Goal: Task Accomplishment & Management: Use online tool/utility

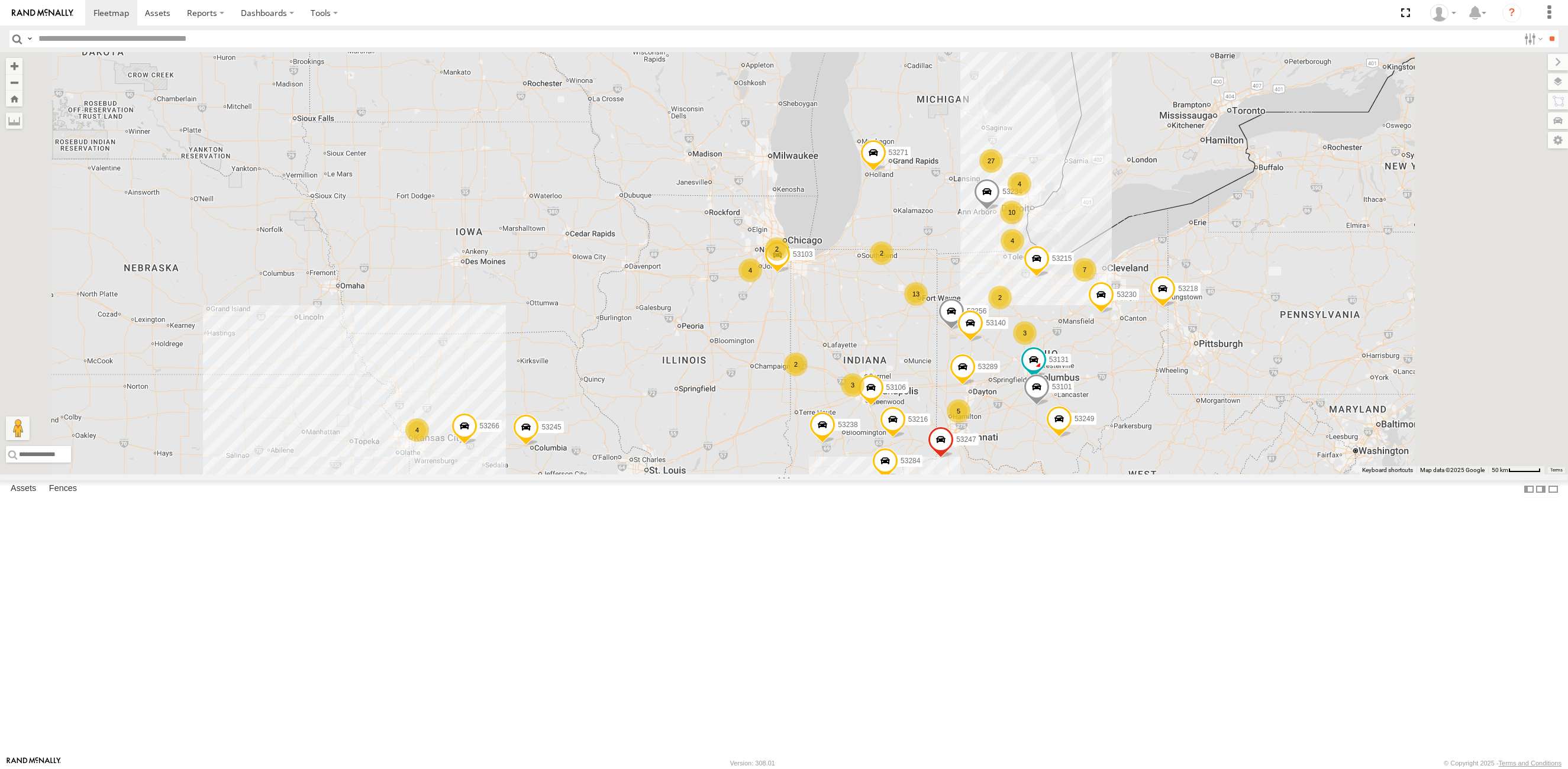
click at [62, 37] on input "text" at bounding box center [777, 39] width 1485 height 17
type input "*****"
click at [1545, 30] on input "**" at bounding box center [1551, 39] width 13 height 17
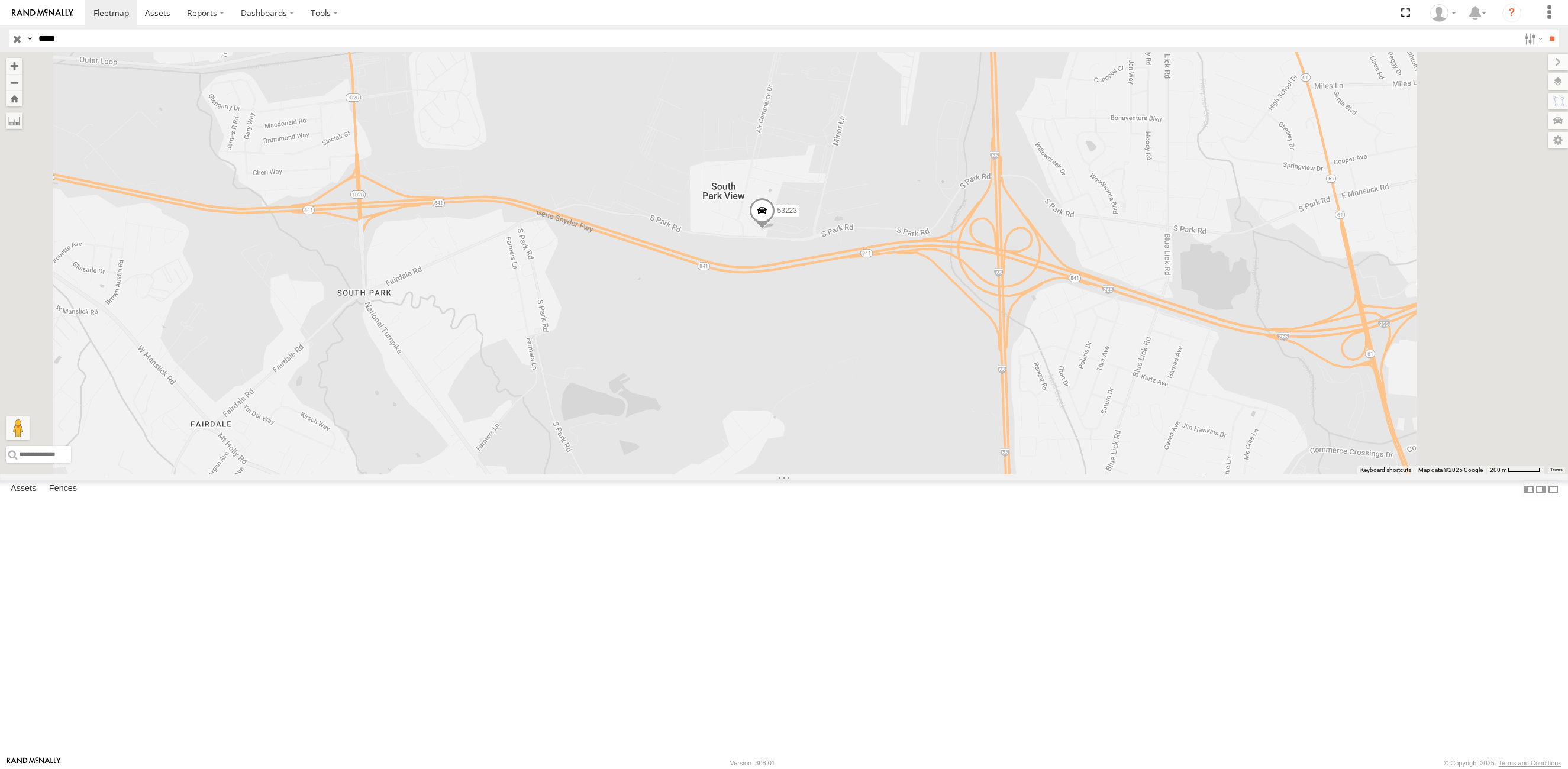
click at [17, 39] on input "button" at bounding box center [17, 39] width 15 height 17
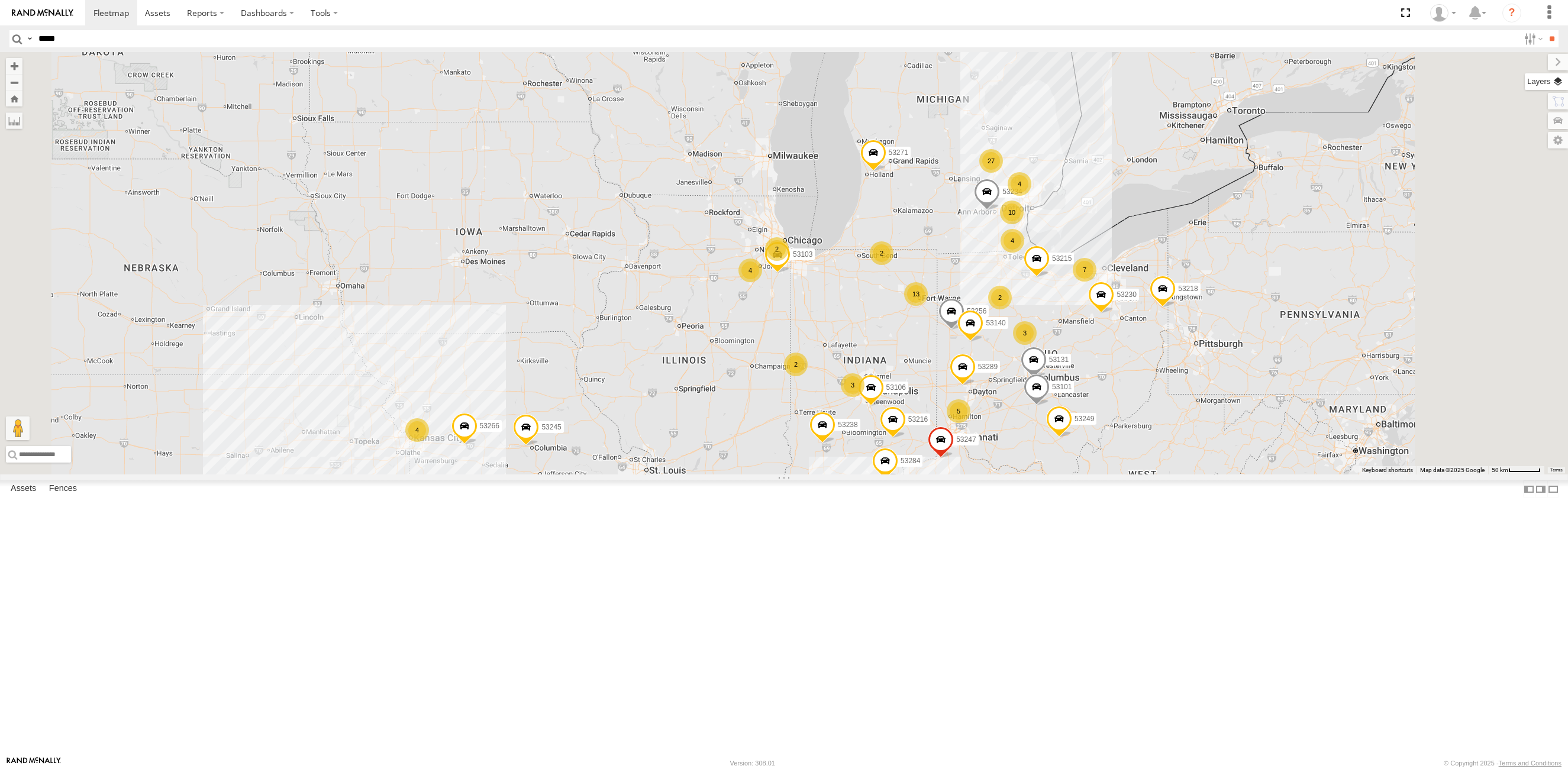
click at [1556, 79] on label at bounding box center [1546, 82] width 43 height 17
click at [0, 0] on span "Basemaps" at bounding box center [0, 0] width 0 height 0
click at [0, 0] on span "Satellite + Roadmap" at bounding box center [0, 0] width 0 height 0
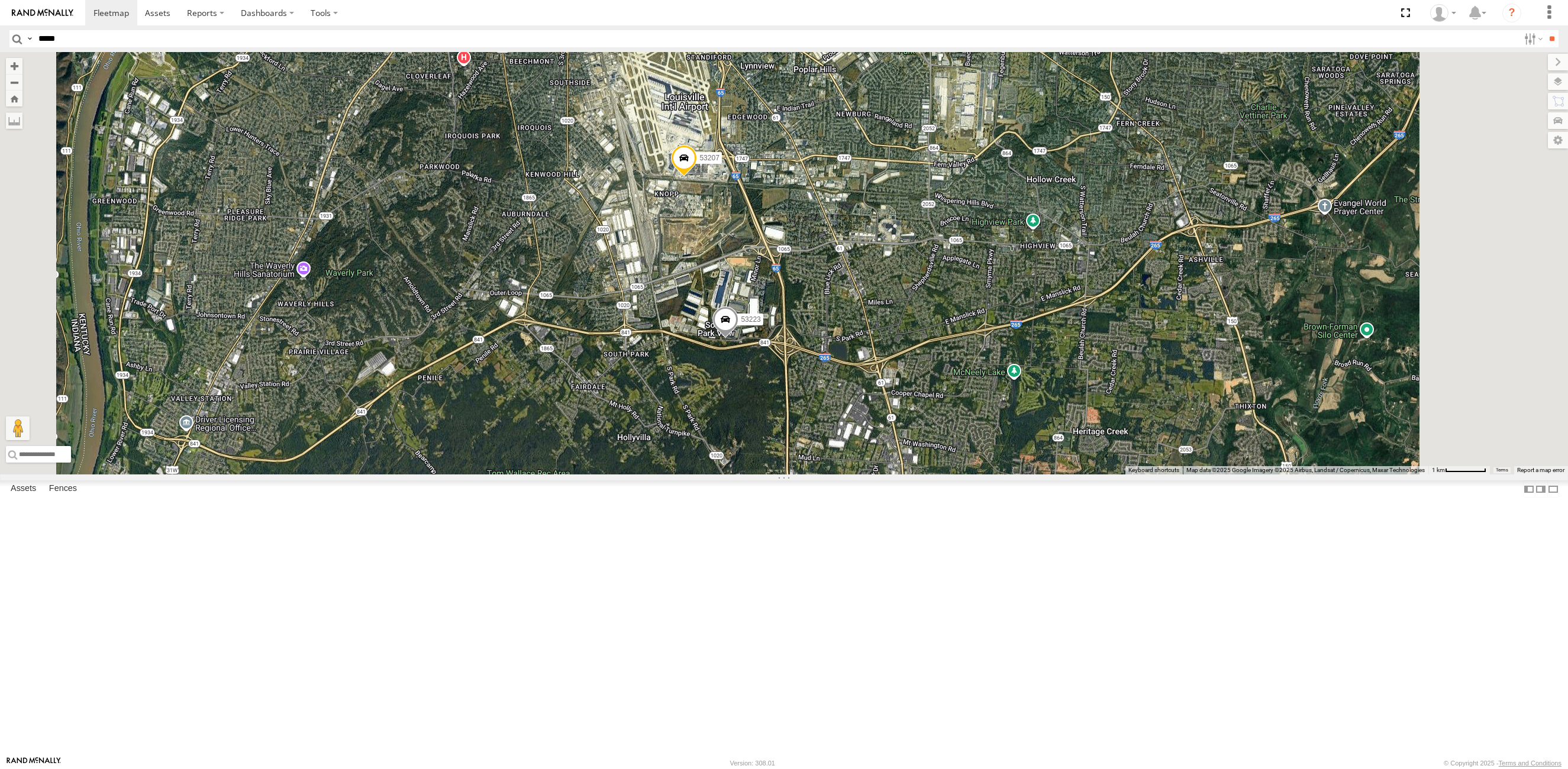
drag, startPoint x: 935, startPoint y: 243, endPoint x: 953, endPoint y: 261, distance: 25.5
click at [934, 353] on div "53223 53207" at bounding box center [784, 263] width 1568 height 423
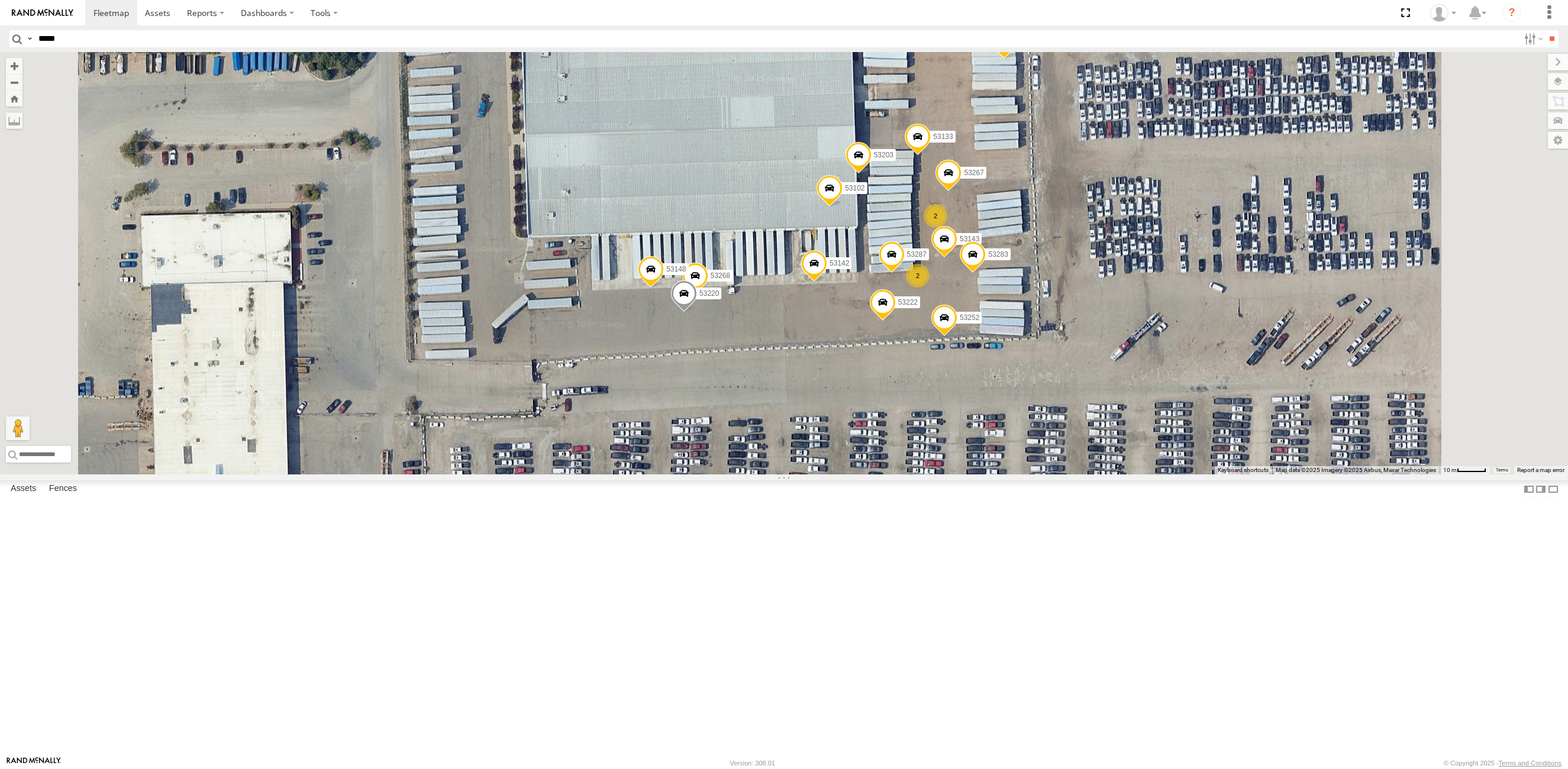
drag, startPoint x: 882, startPoint y: 354, endPoint x: 877, endPoint y: 349, distance: 7.1
click at [877, 349] on div "53215 53234 53271 53216 53106 53230 53149 53131 53103 53256 53101 53238 53289 5…" at bounding box center [784, 263] width 1568 height 423
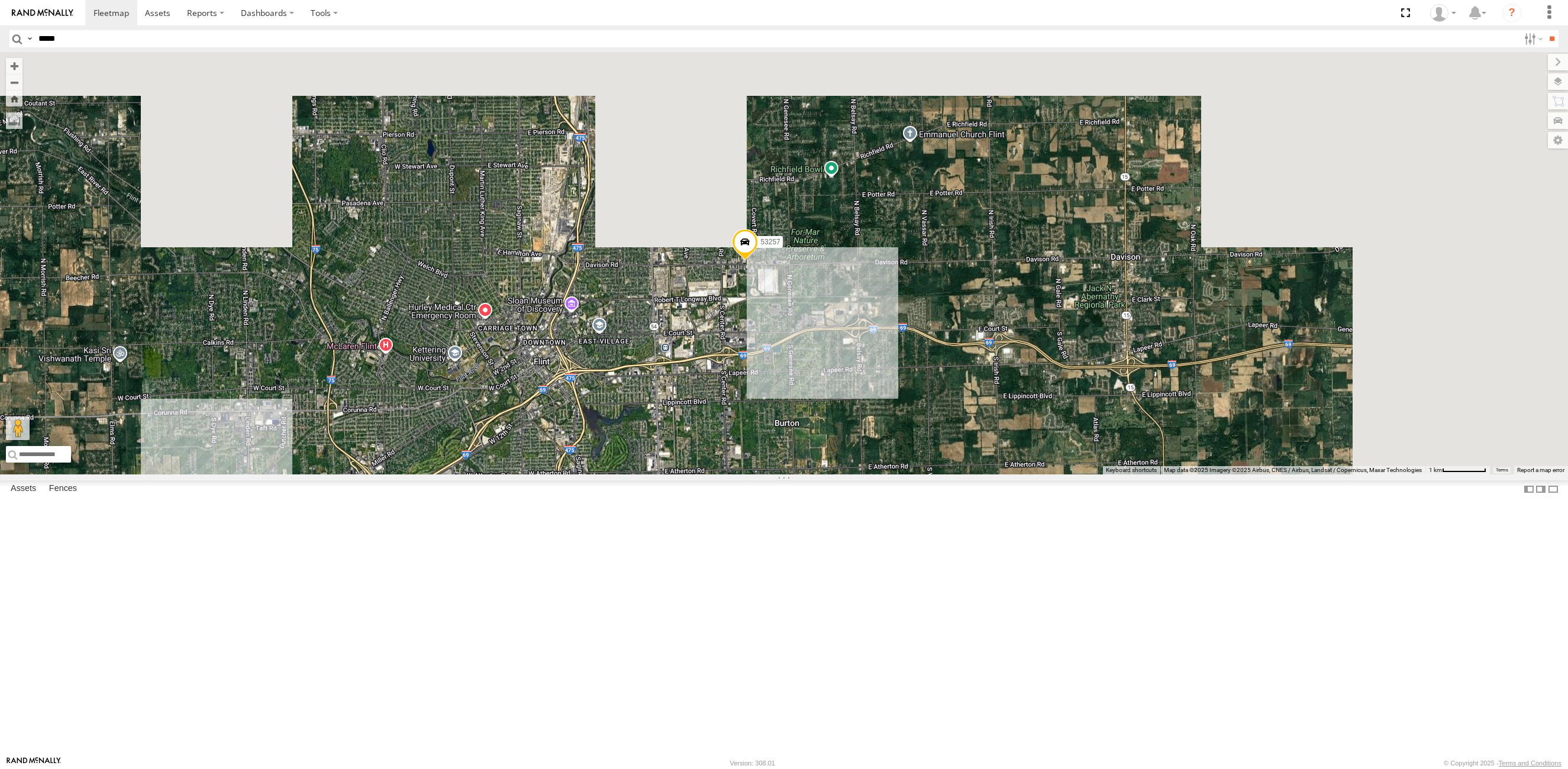
drag, startPoint x: 1028, startPoint y: 206, endPoint x: 889, endPoint y: 560, distance: 380.3
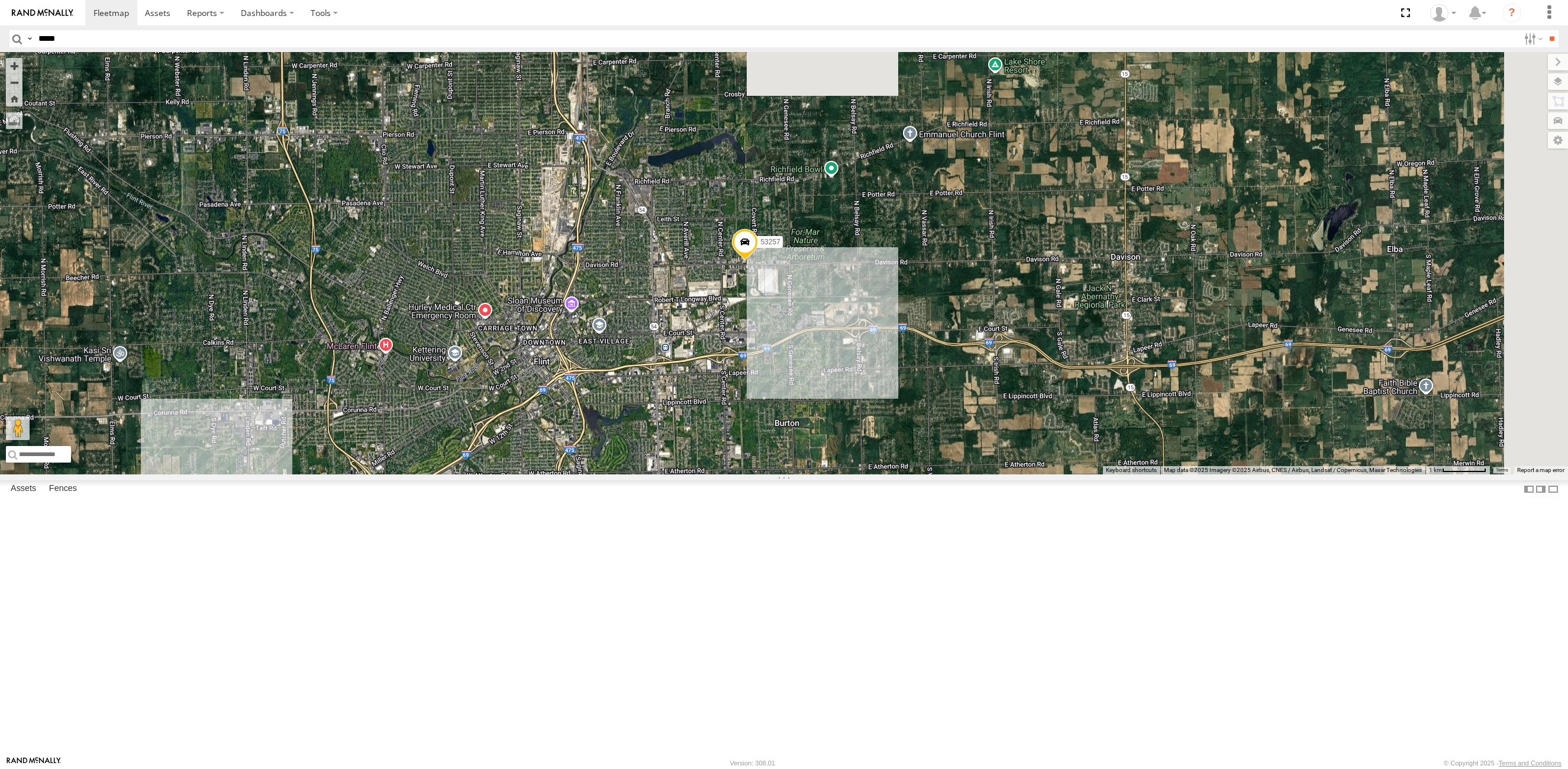
click at [889, 475] on div "53215 53234 53271 53216 53106 53230 53149 53131 53103 53256 53101 53238 53289 5…" at bounding box center [784, 263] width 1568 height 423
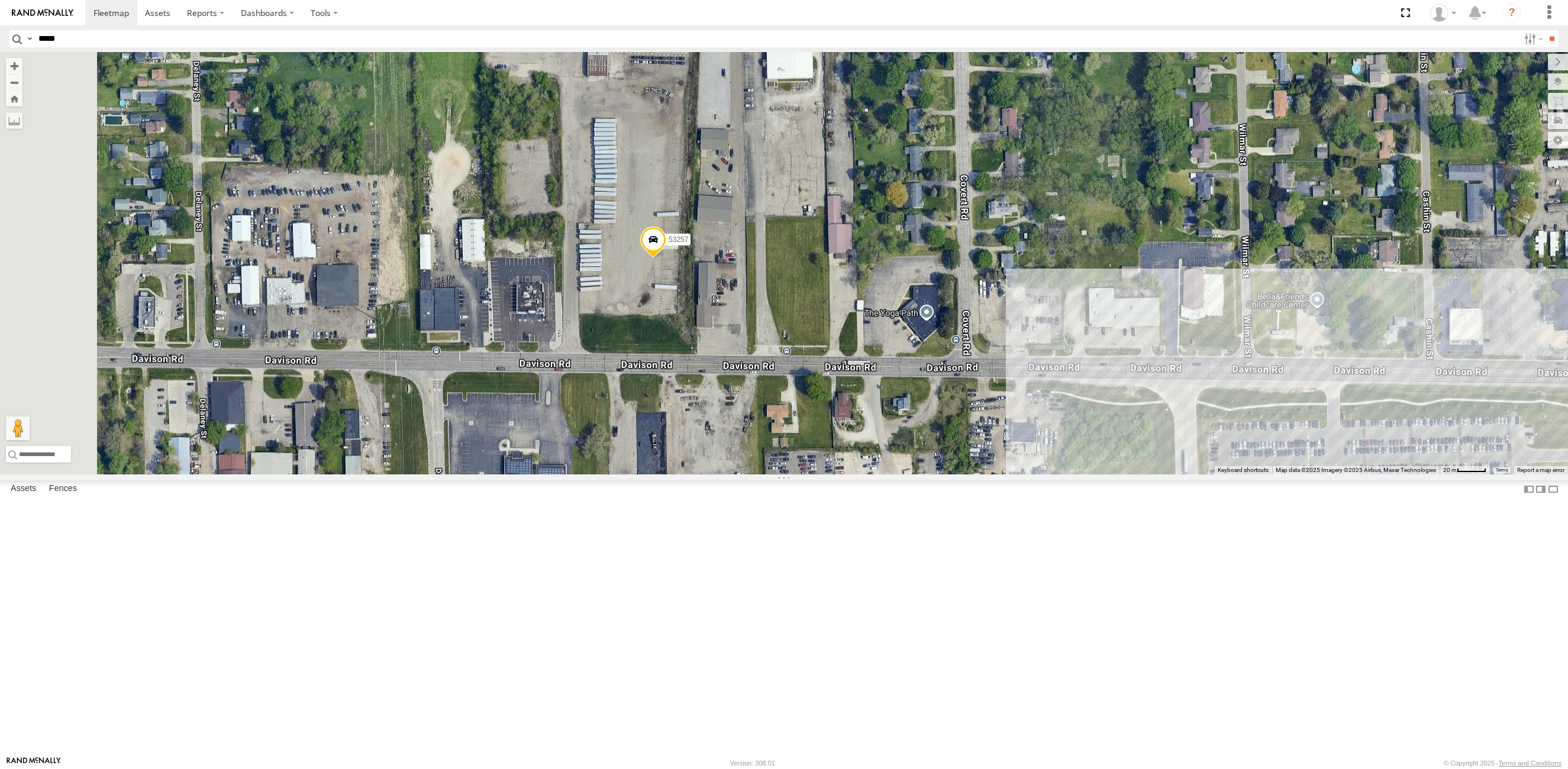
drag, startPoint x: 757, startPoint y: 349, endPoint x: 707, endPoint y: 438, distance: 102.1
click at [707, 438] on div "53215 53234 53271 53216 53106 53230 53149 53131 53103 53256 53101 53238 53289 5…" at bounding box center [784, 263] width 1568 height 423
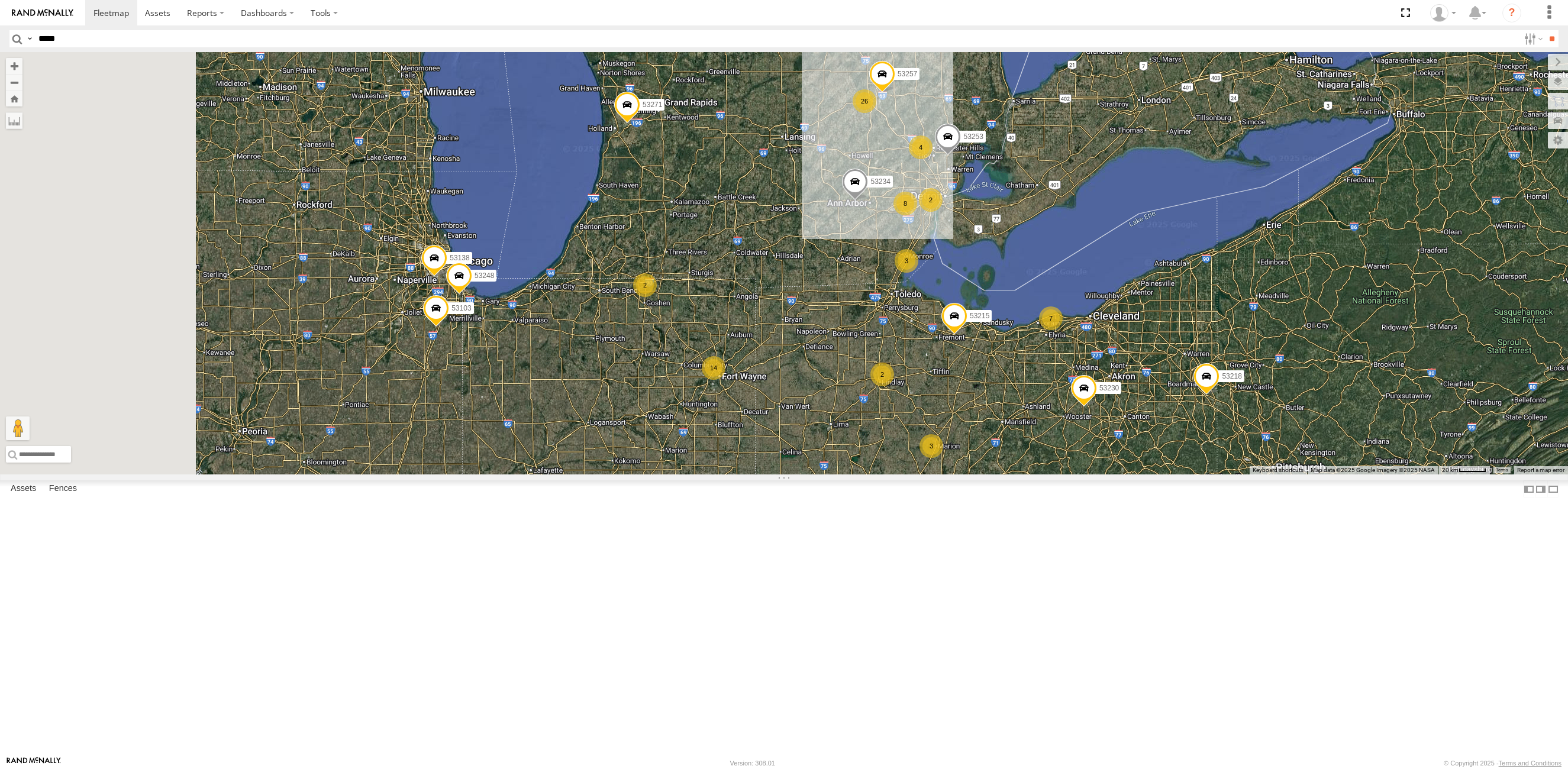
drag, startPoint x: 593, startPoint y: 579, endPoint x: 887, endPoint y: 390, distance: 349.5
click at [887, 390] on div "53257 14 53215 53234 53271 3 8 26 53230 3 2 7 2 53103 2 4 53253 53138 53218 532…" at bounding box center [784, 263] width 1568 height 423
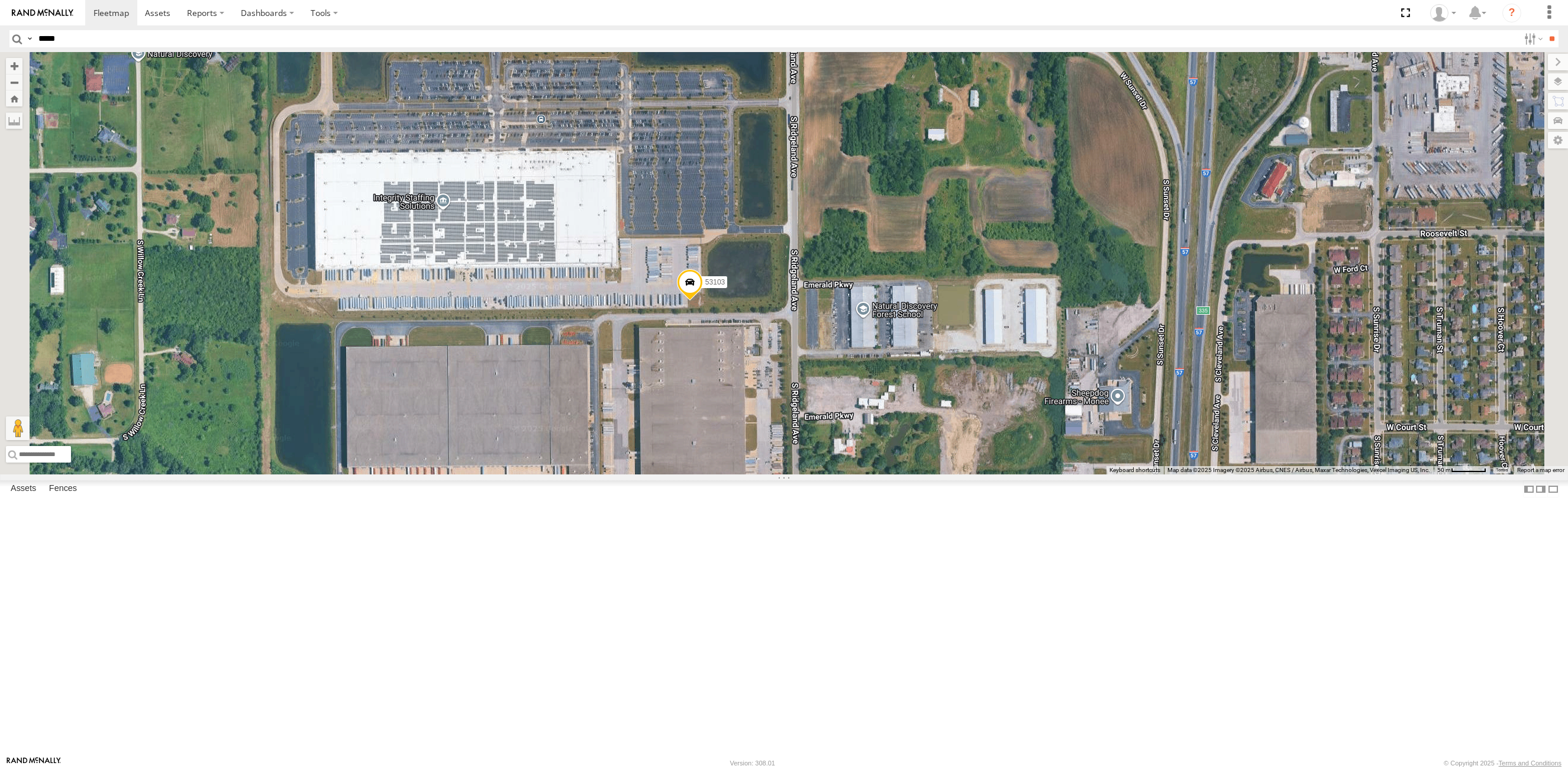
click at [703, 301] on span at bounding box center [690, 285] width 26 height 32
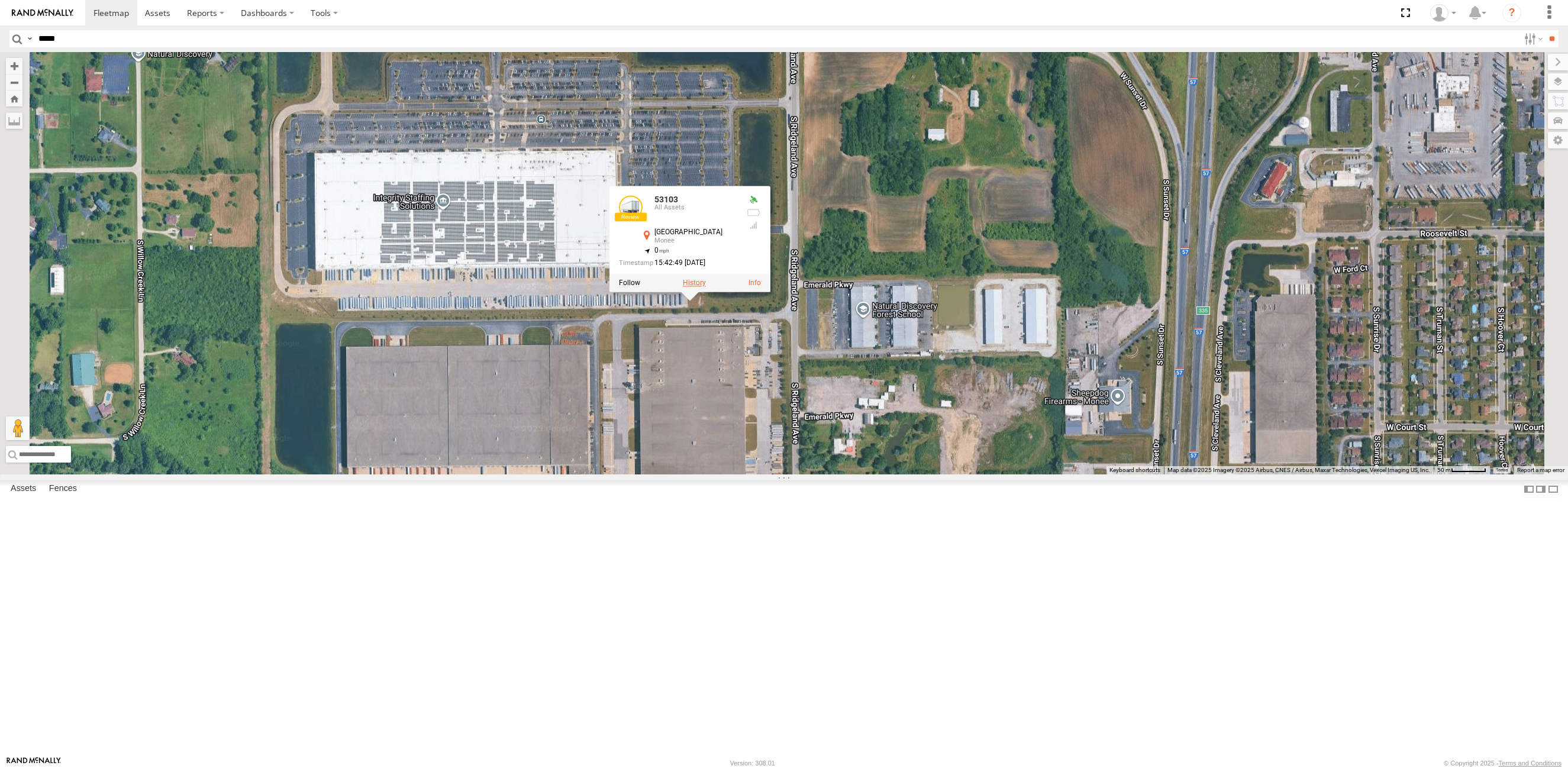
click at [706, 288] on label at bounding box center [694, 283] width 23 height 8
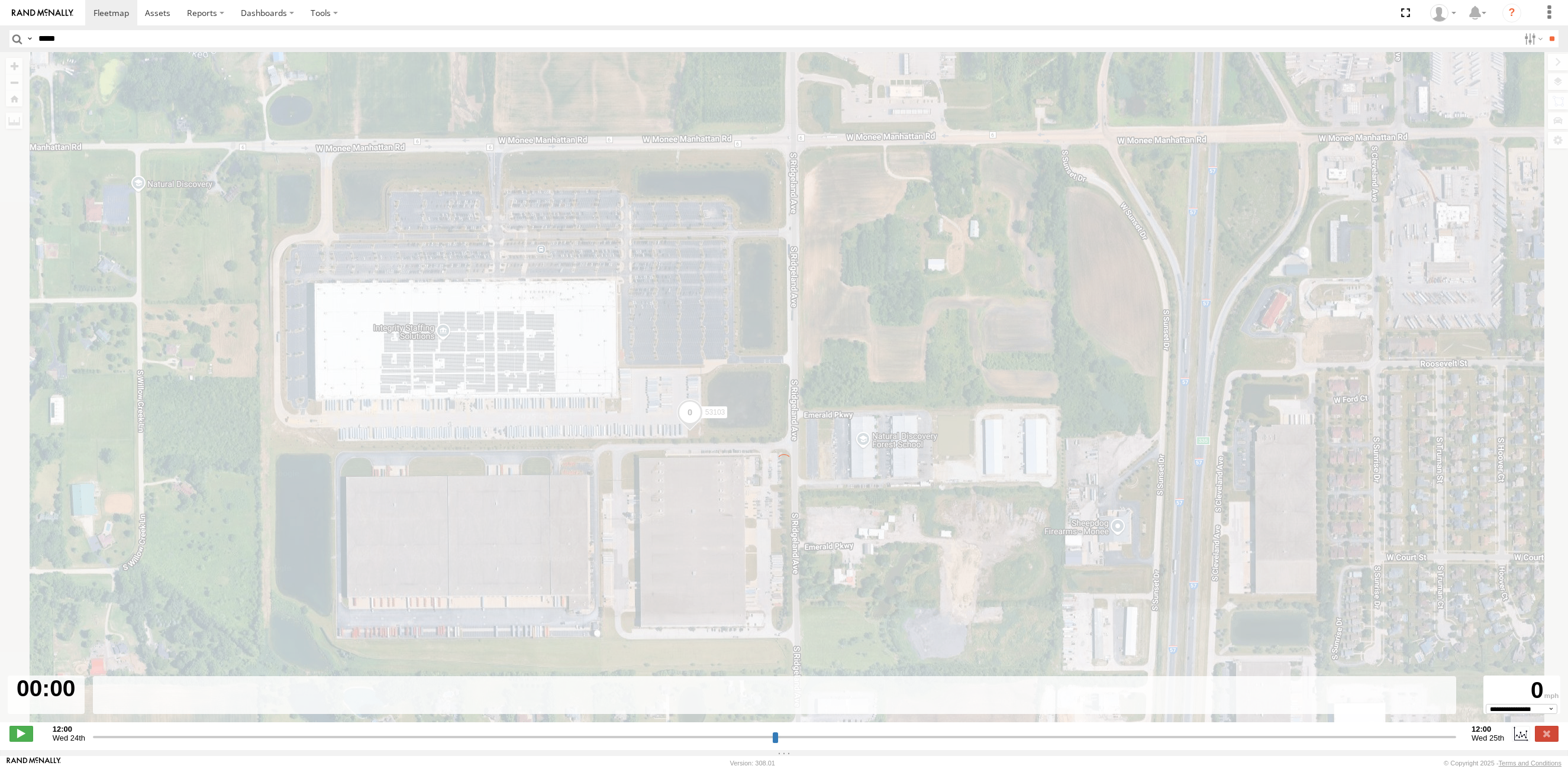
type input "**********"
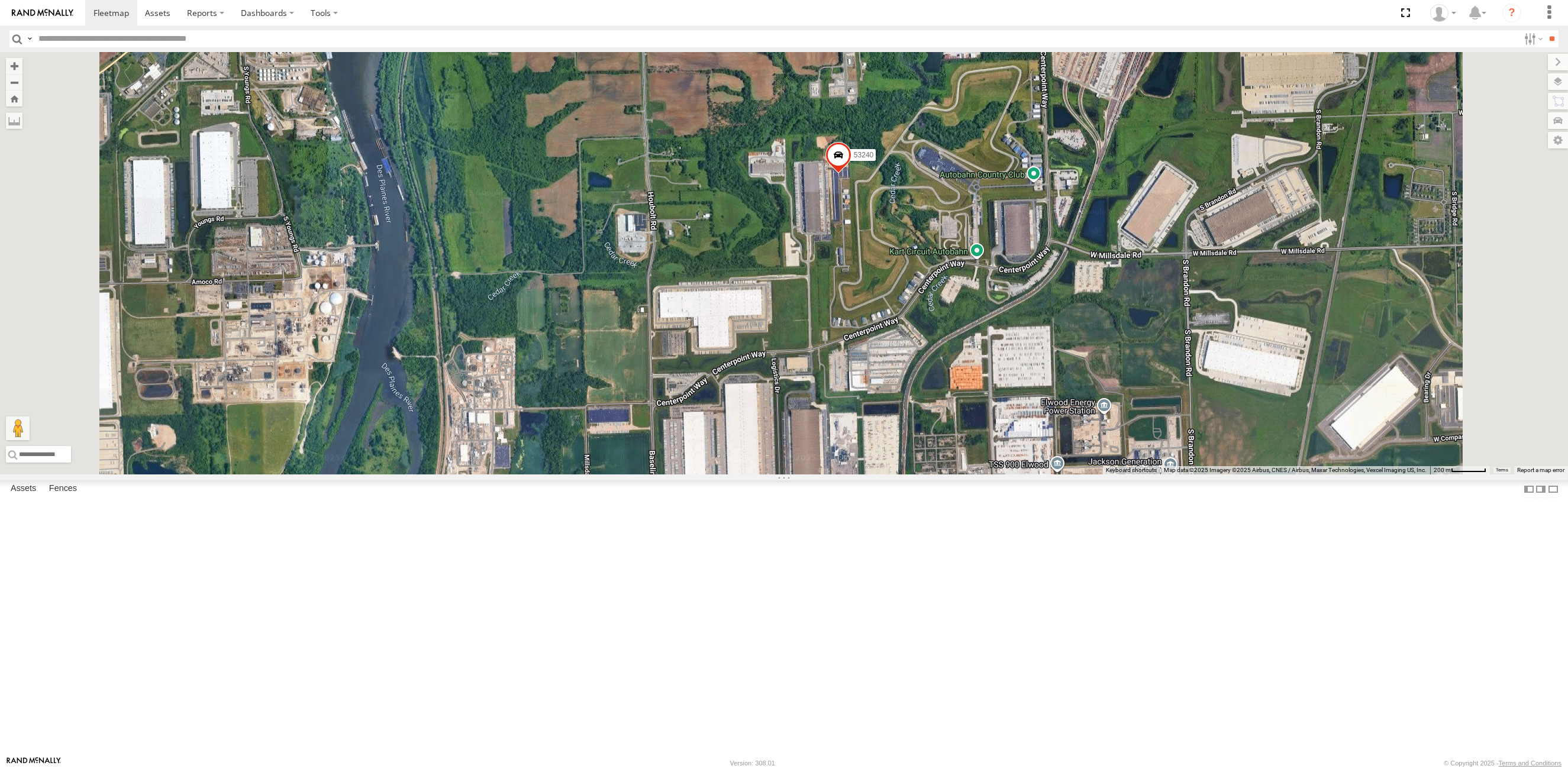
select select "**********"
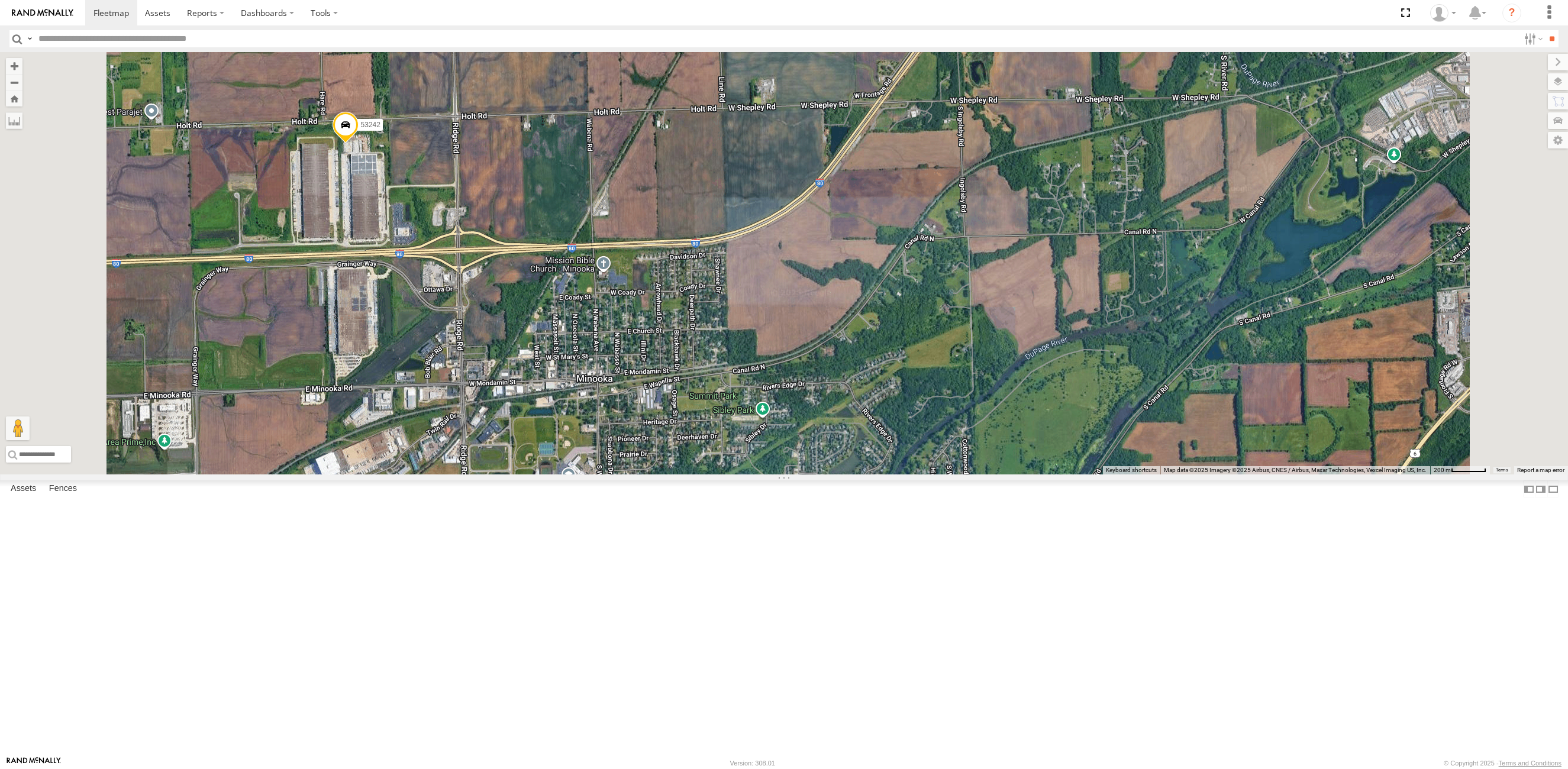
click at [358, 145] on span at bounding box center [346, 128] width 26 height 32
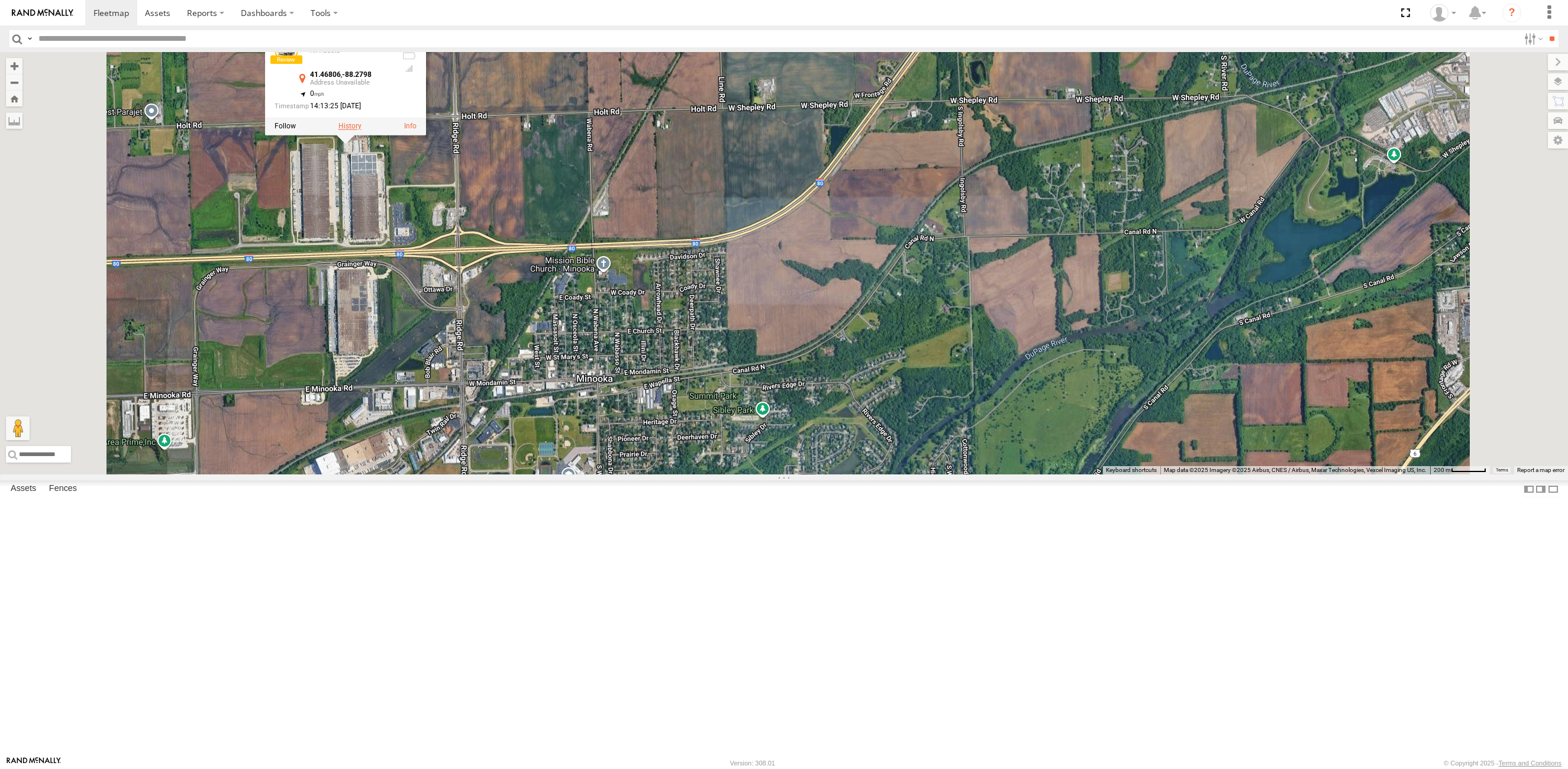
click at [362, 131] on label at bounding box center [350, 127] width 23 height 8
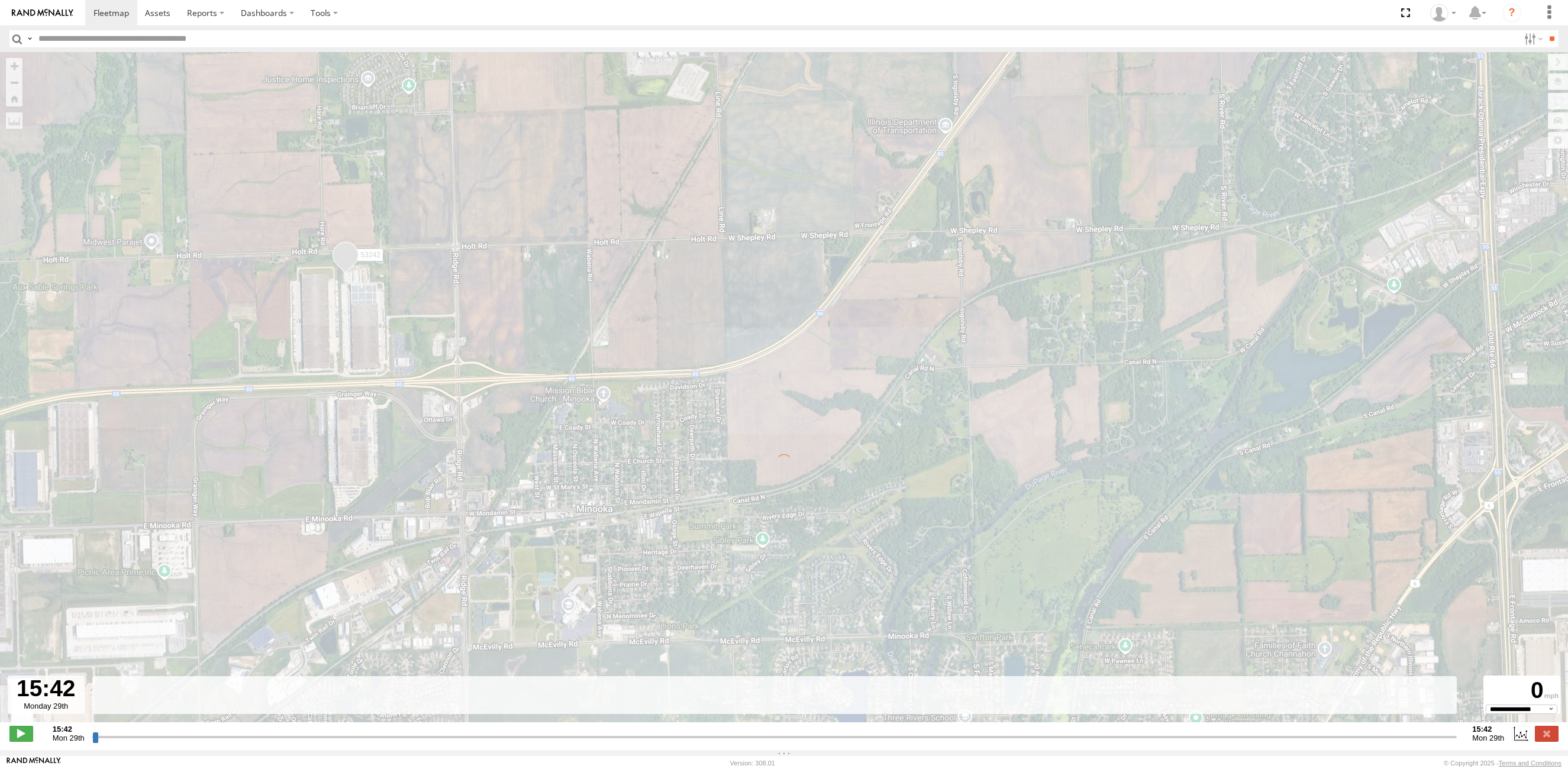
type input "**********"
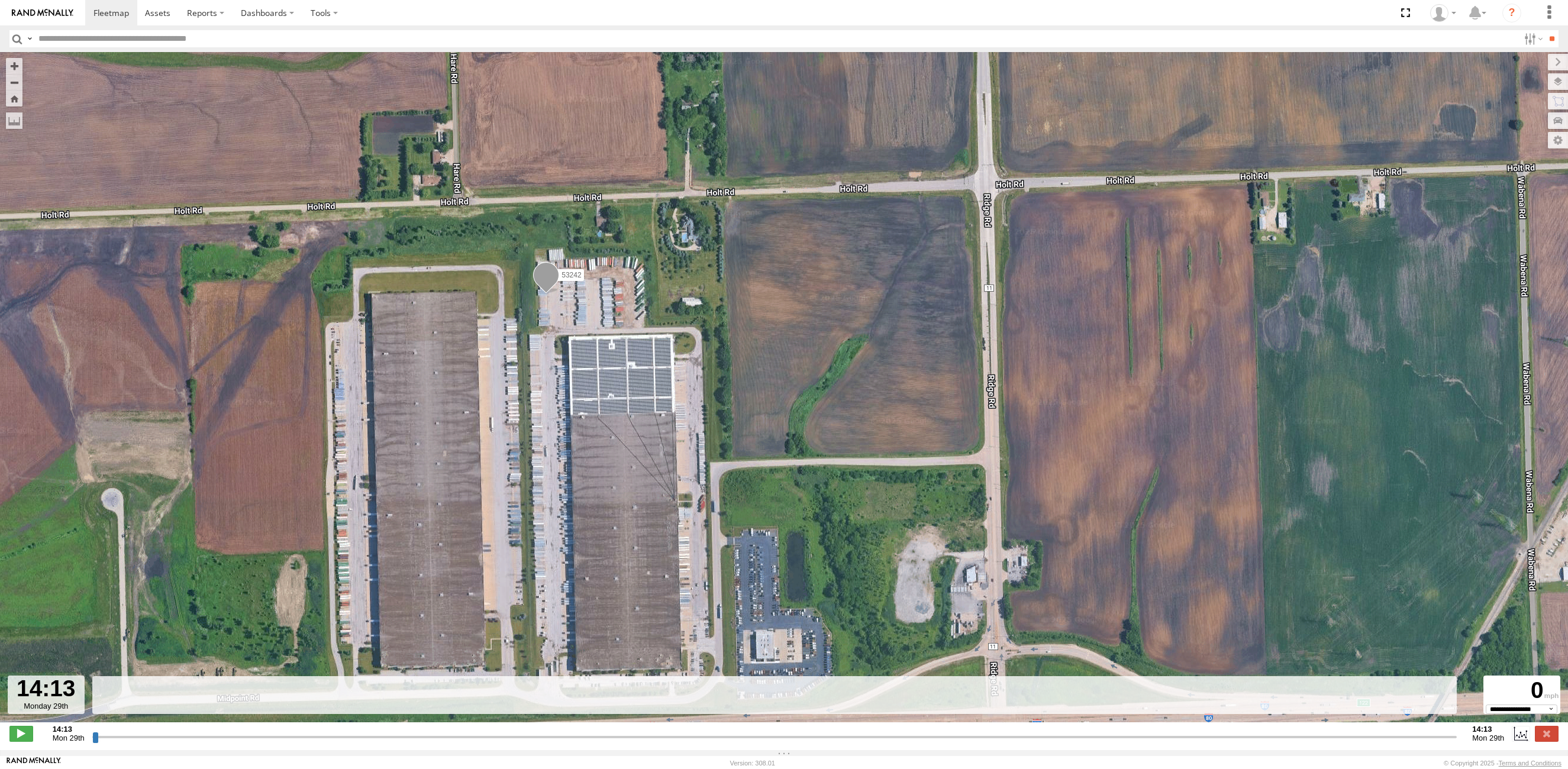
click at [15, 36] on input "button" at bounding box center [17, 39] width 15 height 17
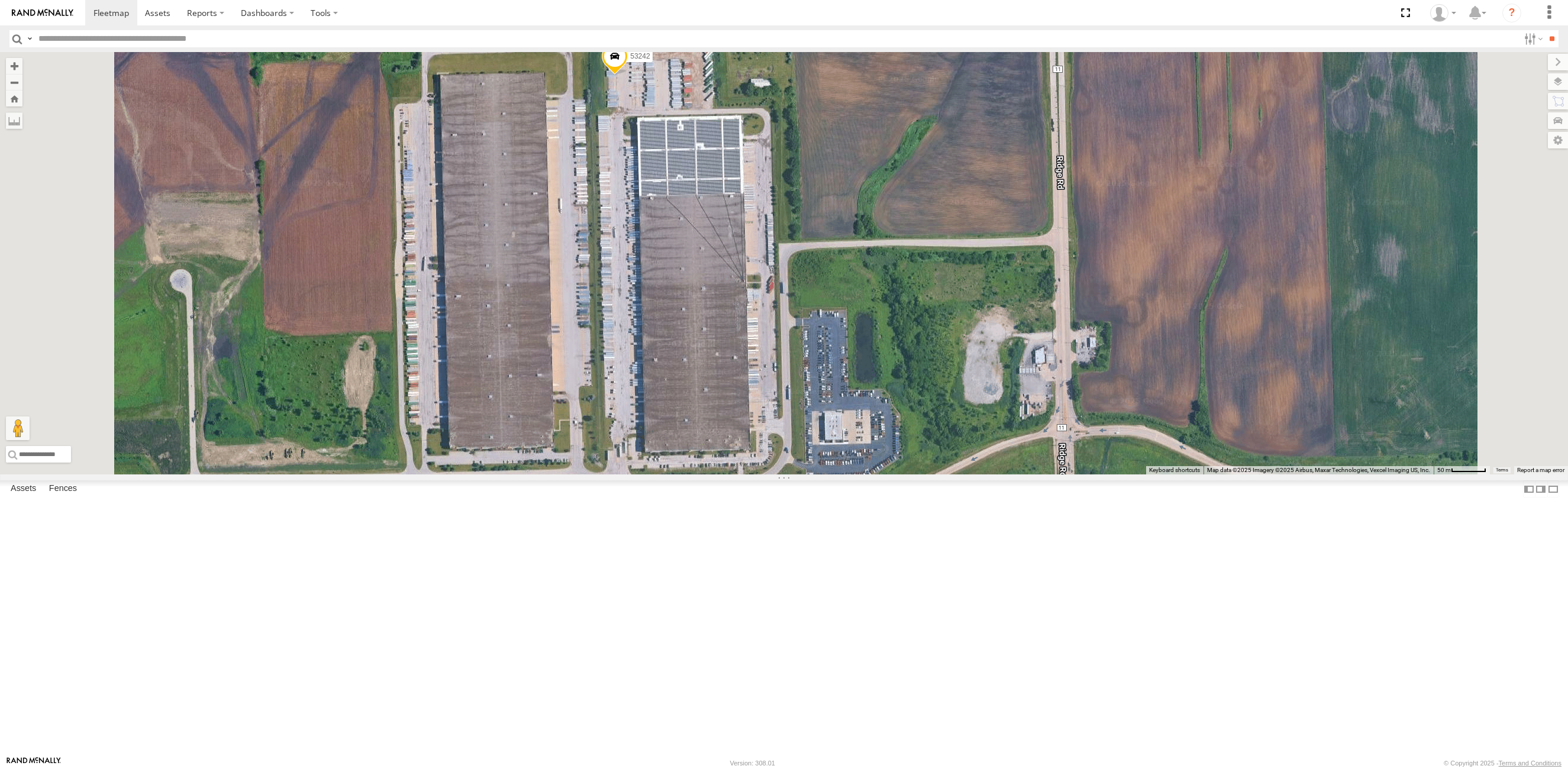
drag, startPoint x: 592, startPoint y: 371, endPoint x: 633, endPoint y: 370, distance: 41.0
click at [633, 370] on div "53242 53240" at bounding box center [784, 263] width 1568 height 423
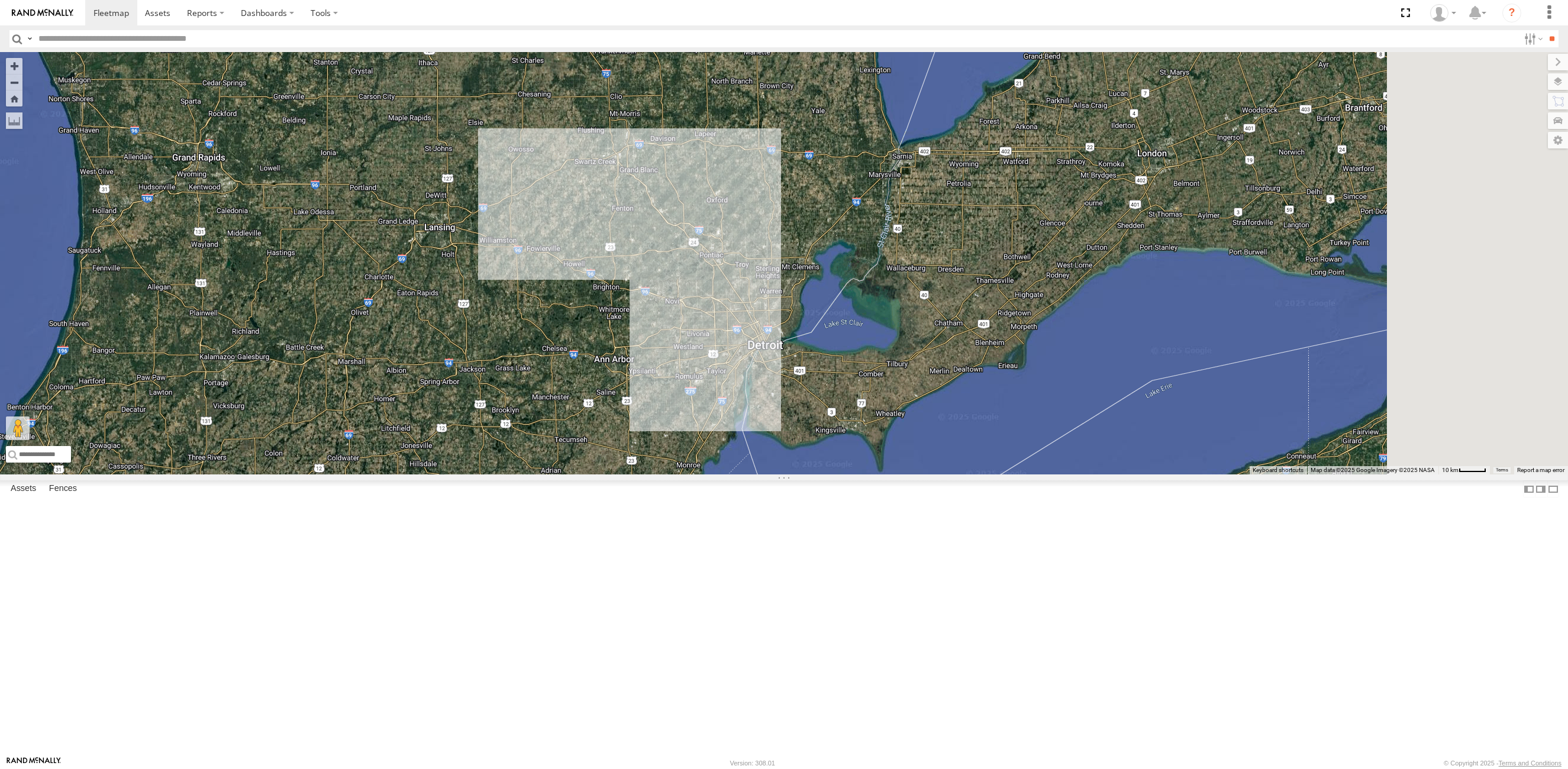
drag, startPoint x: 1257, startPoint y: 247, endPoint x: 317, endPoint y: 590, distance: 1000.6
click at [317, 475] on div "53242 53240 13 2 2 53103 53256 2 53138 53248" at bounding box center [784, 263] width 1568 height 423
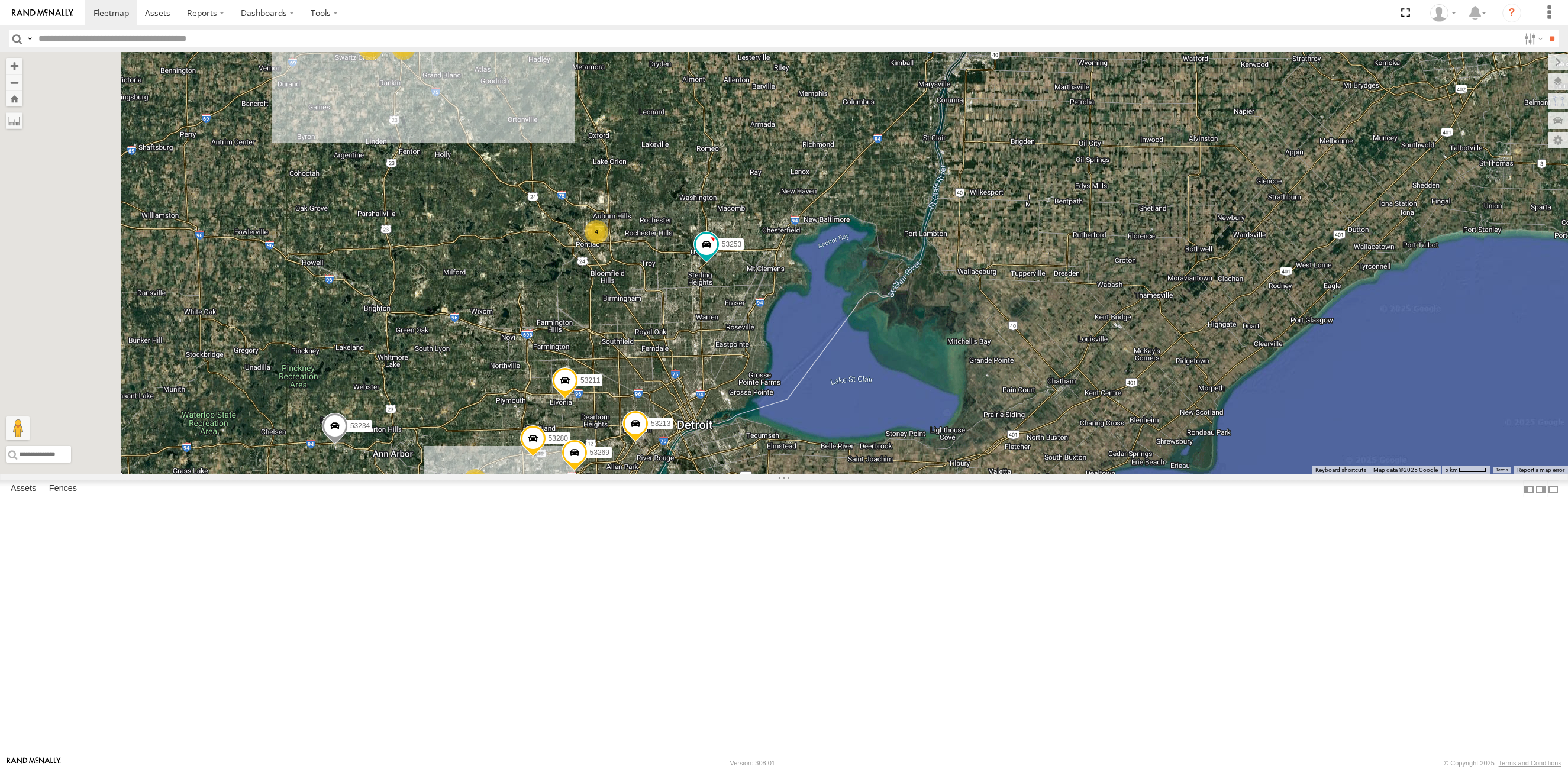
drag, startPoint x: 523, startPoint y: 250, endPoint x: 607, endPoint y: 324, distance: 111.9
click at [607, 324] on div "53242 53240 53103 53256 53138 53248 53215 53234 53280 53251 53213 53258 53257 5…" at bounding box center [784, 263] width 1568 height 423
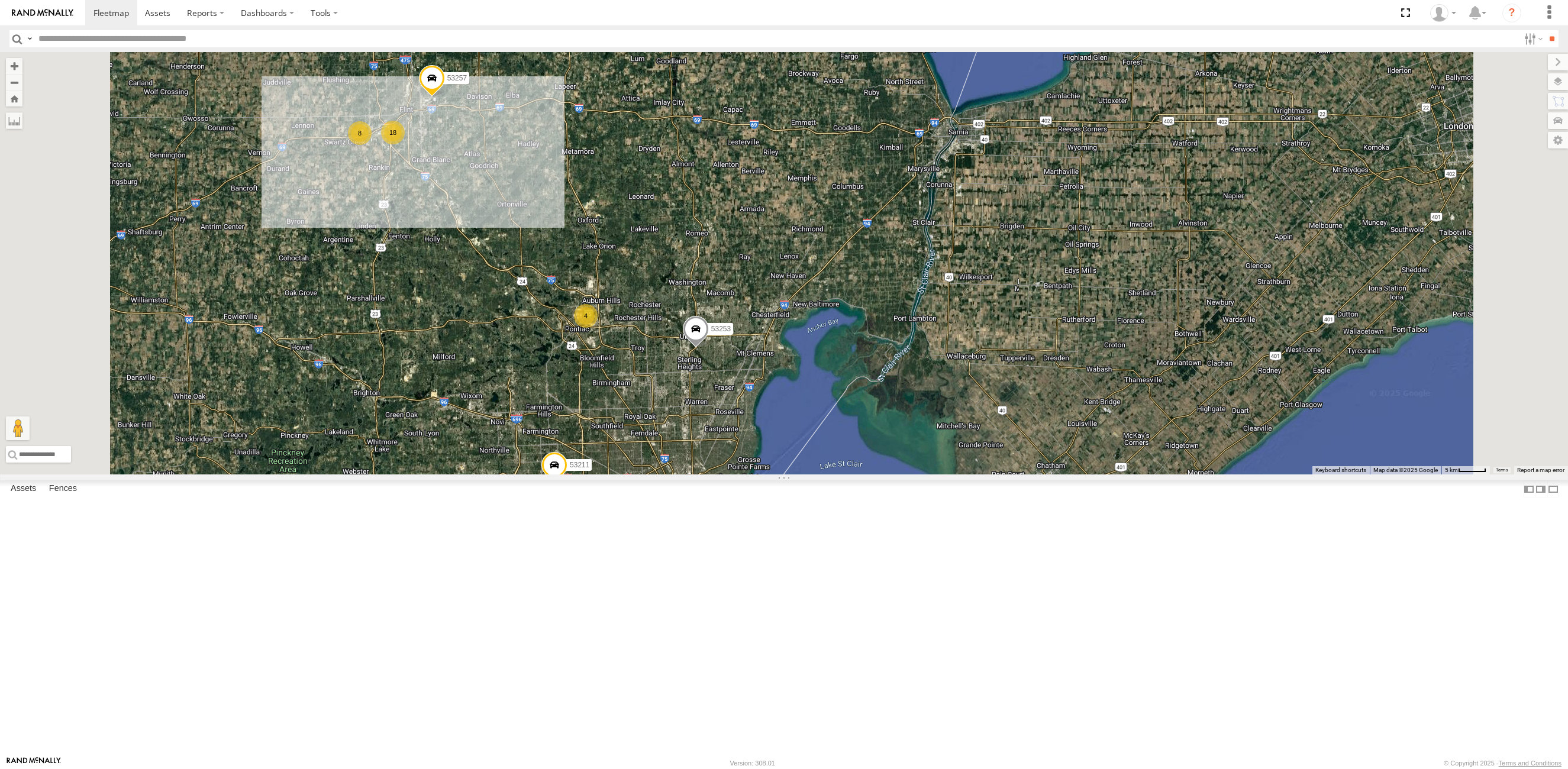
click at [91, 38] on input "text" at bounding box center [777, 39] width 1485 height 17
type input "*****"
click at [1545, 30] on input "**" at bounding box center [1551, 39] width 13 height 17
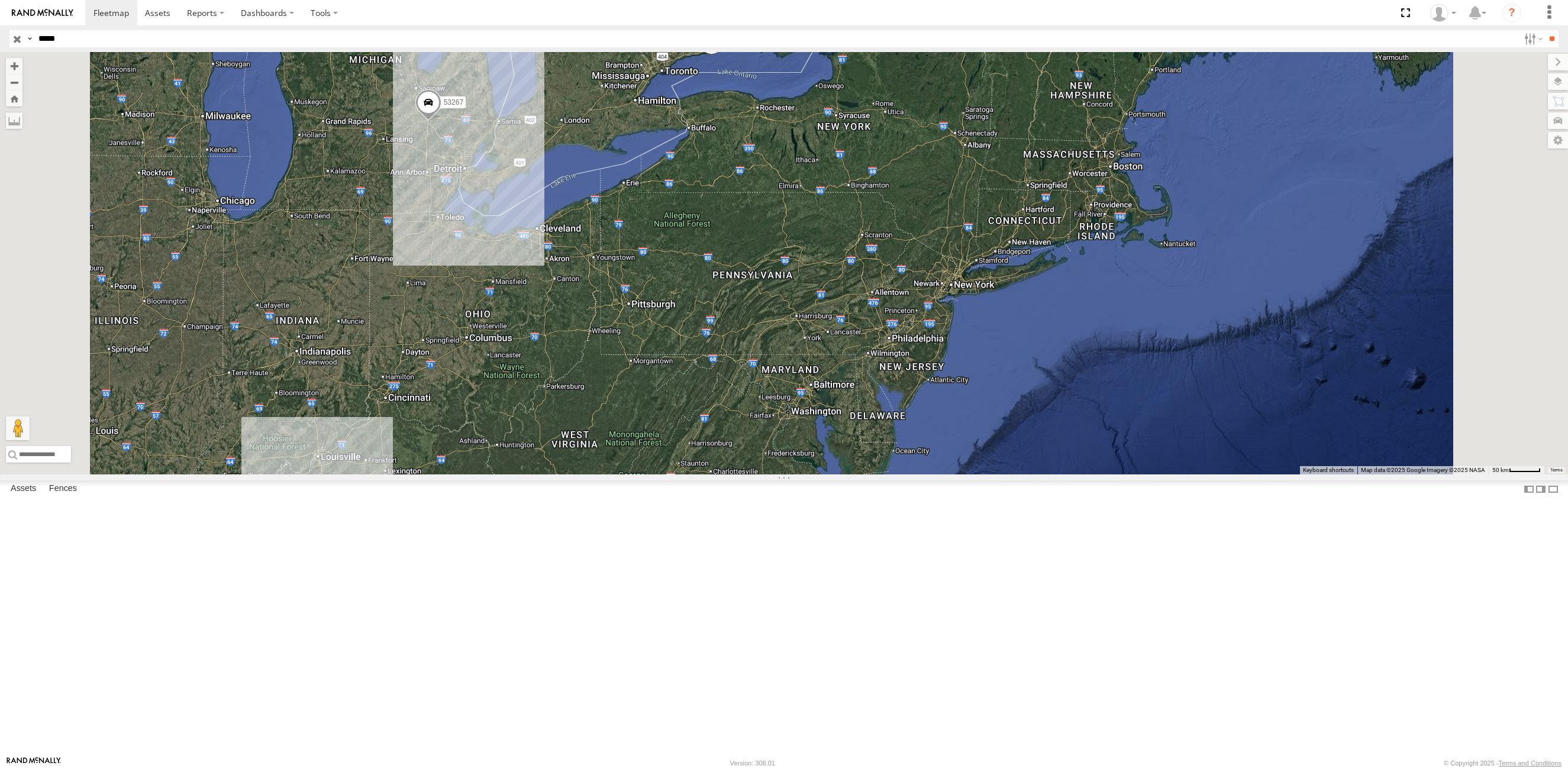
click at [12, 37] on input "button" at bounding box center [17, 39] width 15 height 17
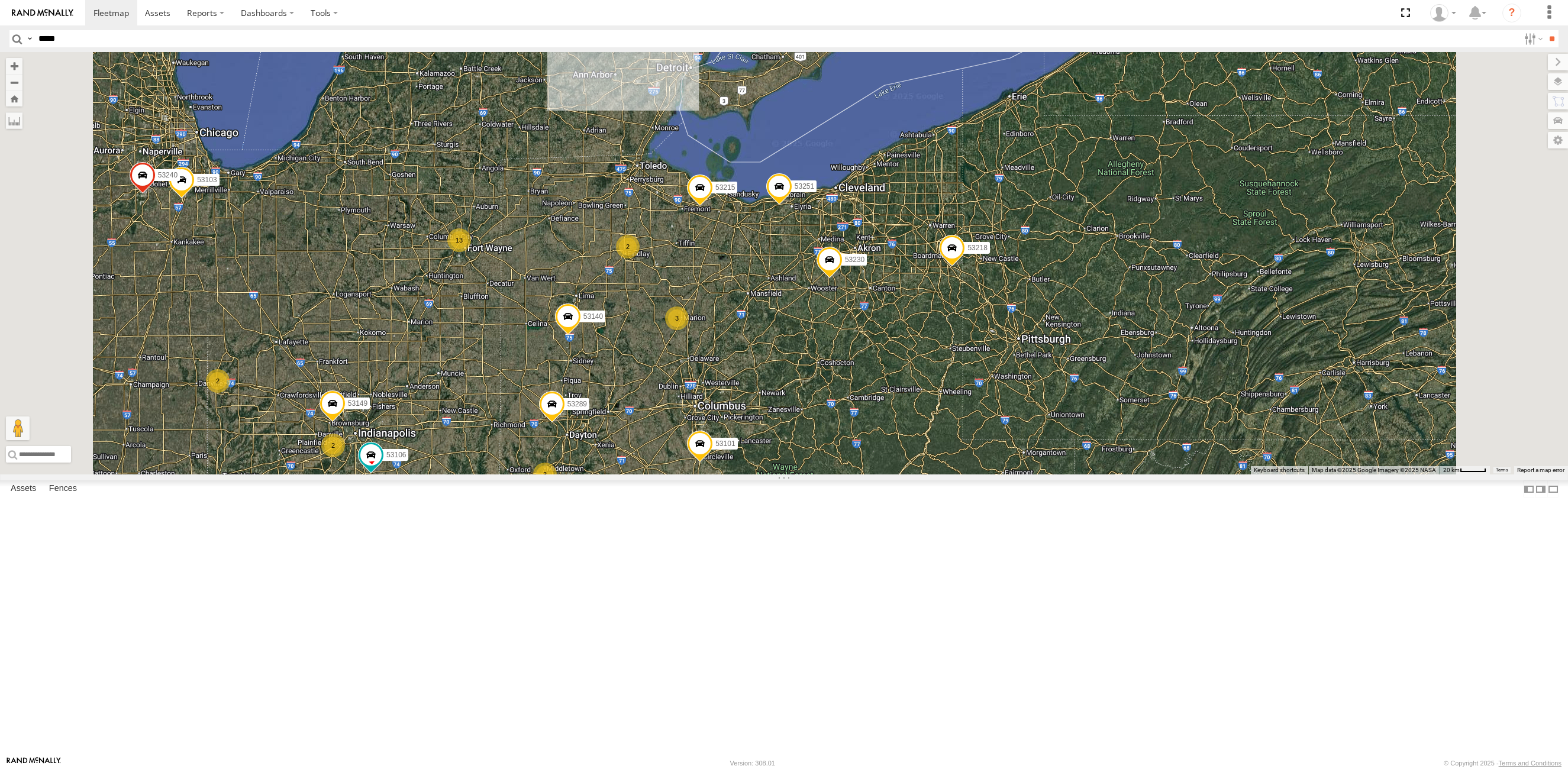
drag, startPoint x: 1023, startPoint y: 299, endPoint x: 1009, endPoint y: 516, distance: 217.5
click at [1009, 475] on div "53247 53101 53289 53249 53216 53106 53276 53140 53284 13 53215 4 2 53230 53149 …" at bounding box center [784, 263] width 1568 height 423
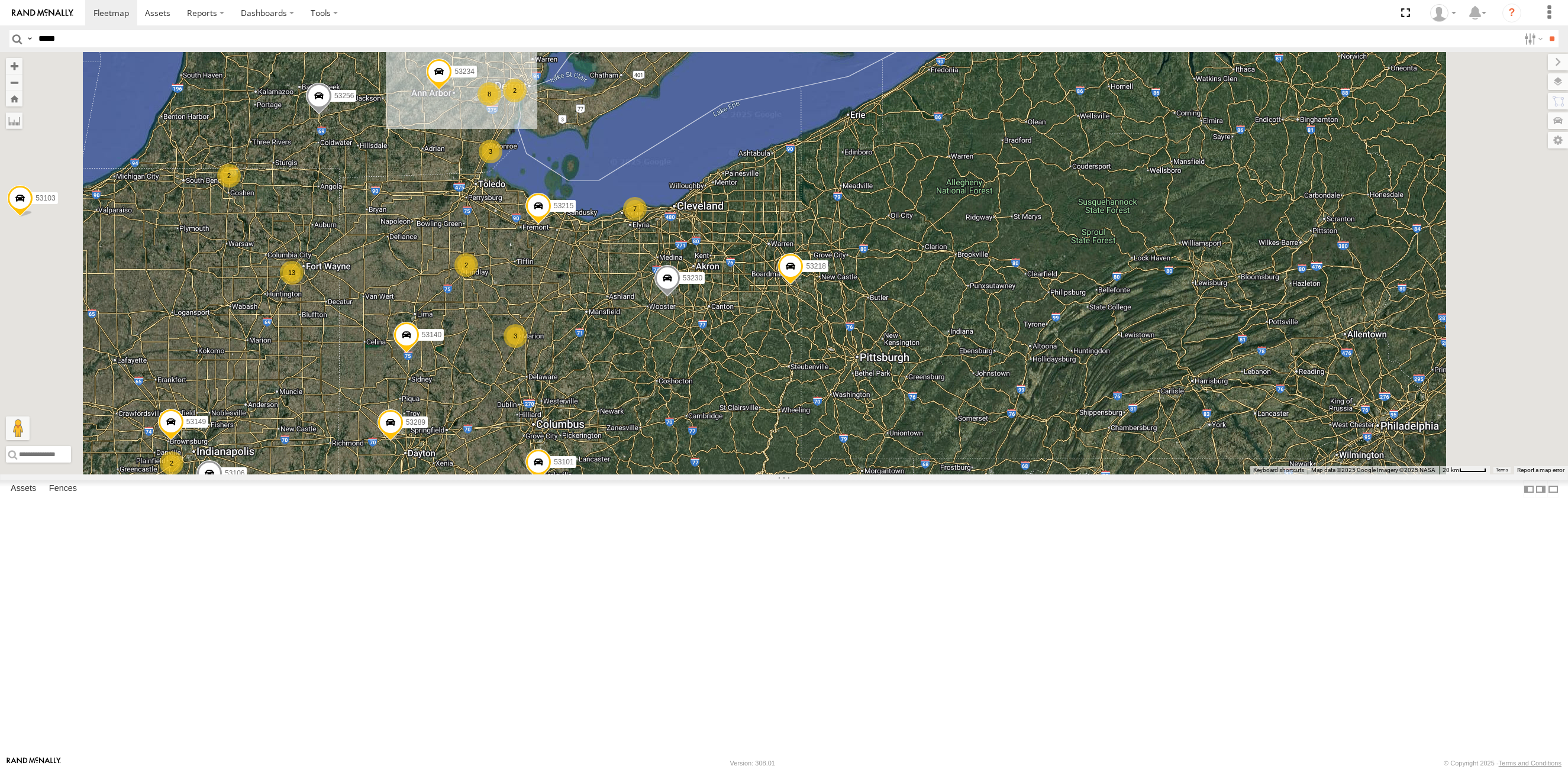
click at [599, 344] on div "53215 53234 53271 53216 53106 53230 53247 53267 53103 53256 53101 53238 53289 5…" at bounding box center [784, 263] width 1568 height 423
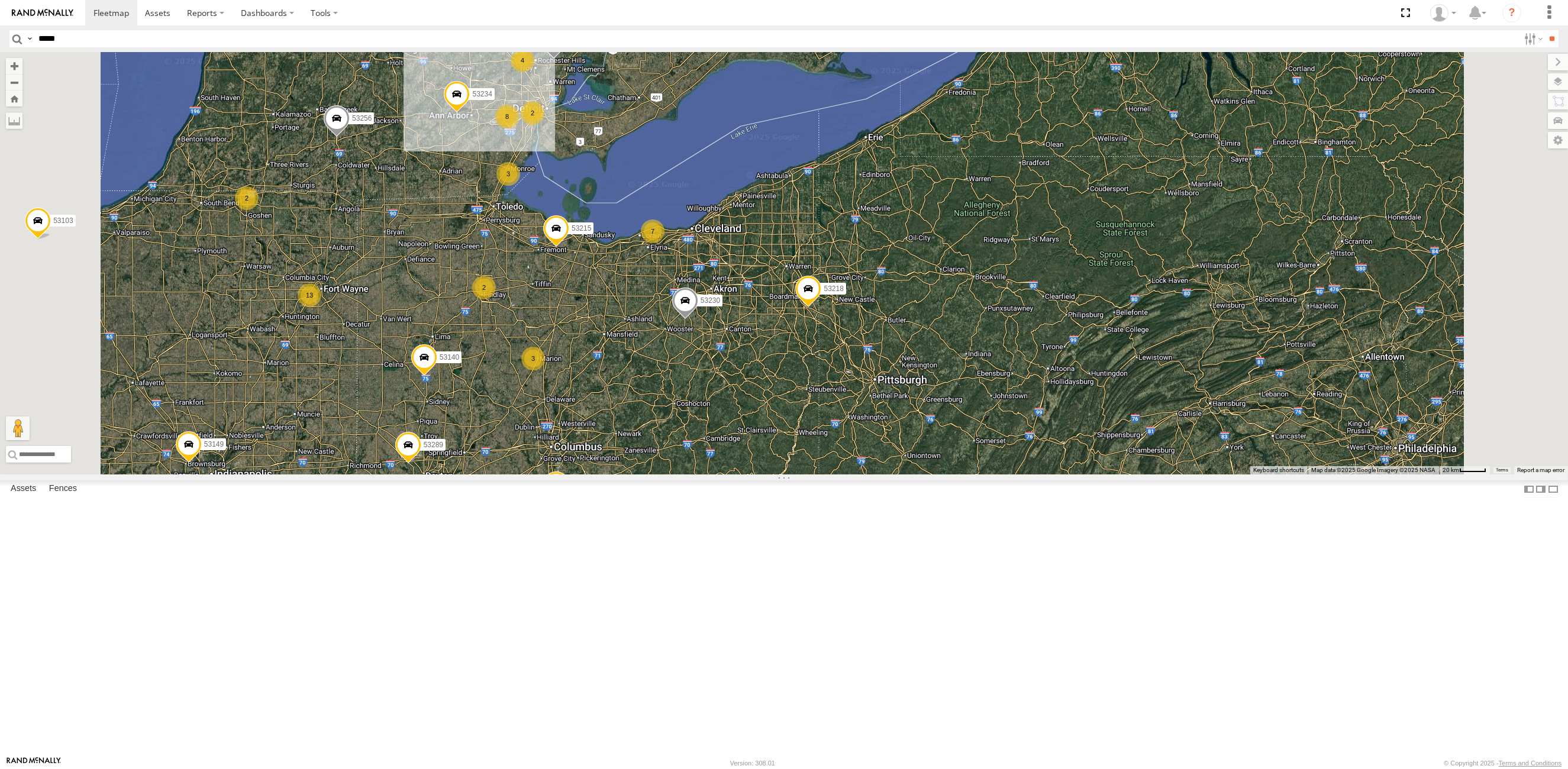
drag, startPoint x: 541, startPoint y: 260, endPoint x: 576, endPoint y: 333, distance: 81.0
click at [576, 333] on div "53215 53234 53271 53216 53106 53230 53247 53267 53103 53256 53101 53238 53289 5…" at bounding box center [784, 263] width 1568 height 423
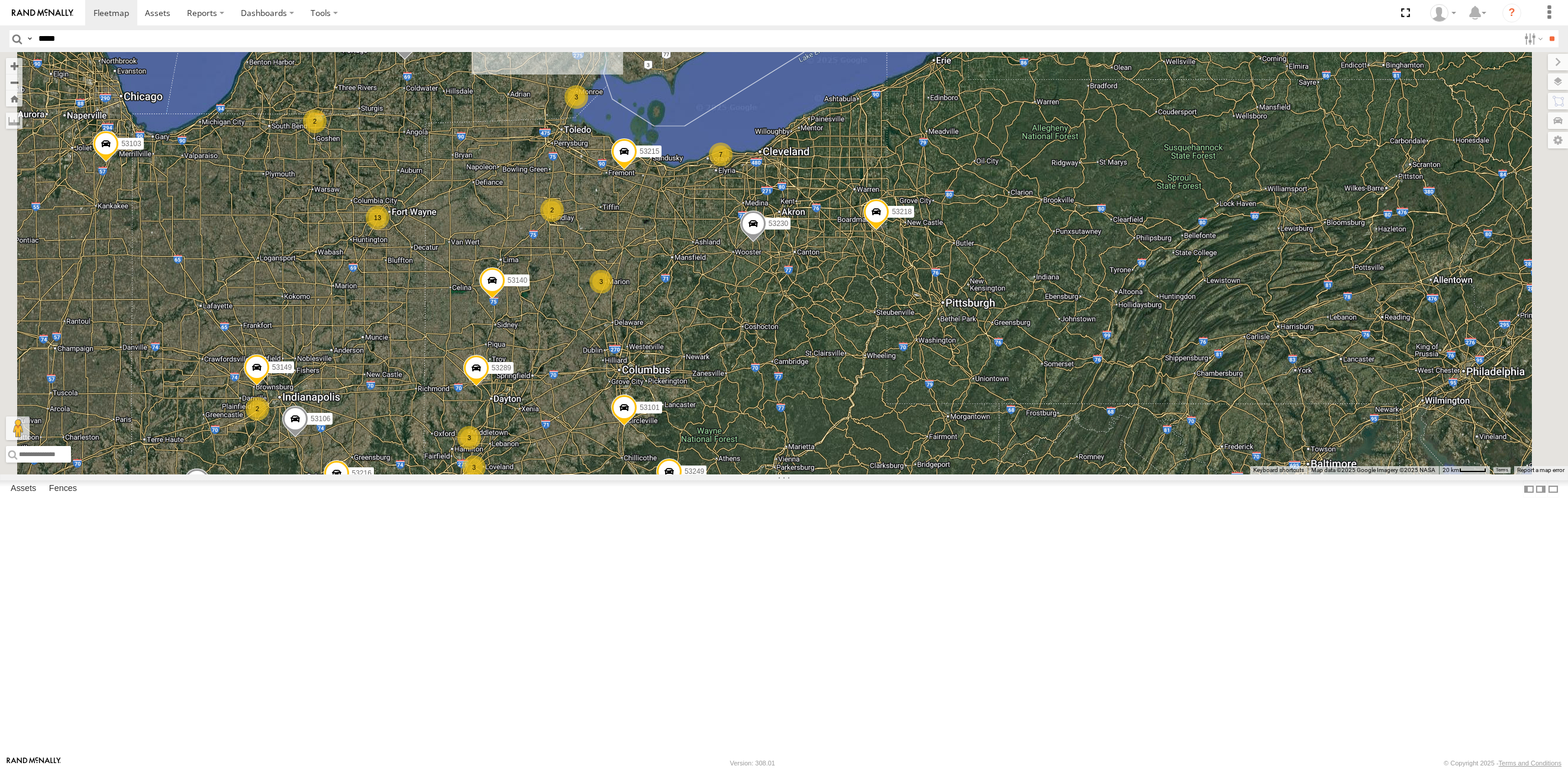
drag, startPoint x: 584, startPoint y: 334, endPoint x: 618, endPoint y: 295, distance: 51.7
click at [618, 295] on div "53215 53234 53271 53216 53106 53230 53247 53267 53103 53256 53101 53238 53289 5…" at bounding box center [784, 263] width 1568 height 423
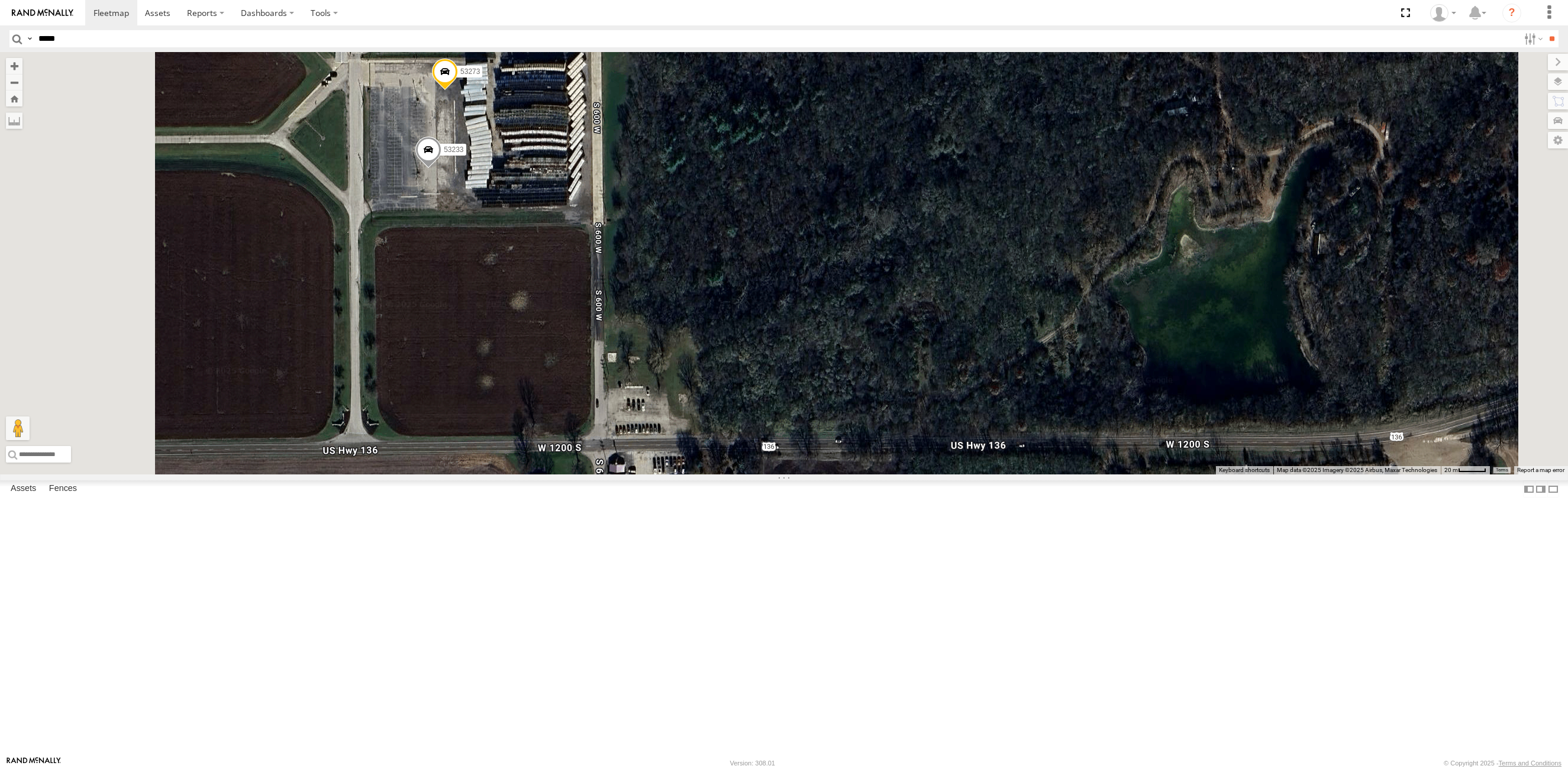
click at [458, 91] on span at bounding box center [445, 75] width 26 height 32
click at [461, 77] on label at bounding box center [450, 73] width 23 height 8
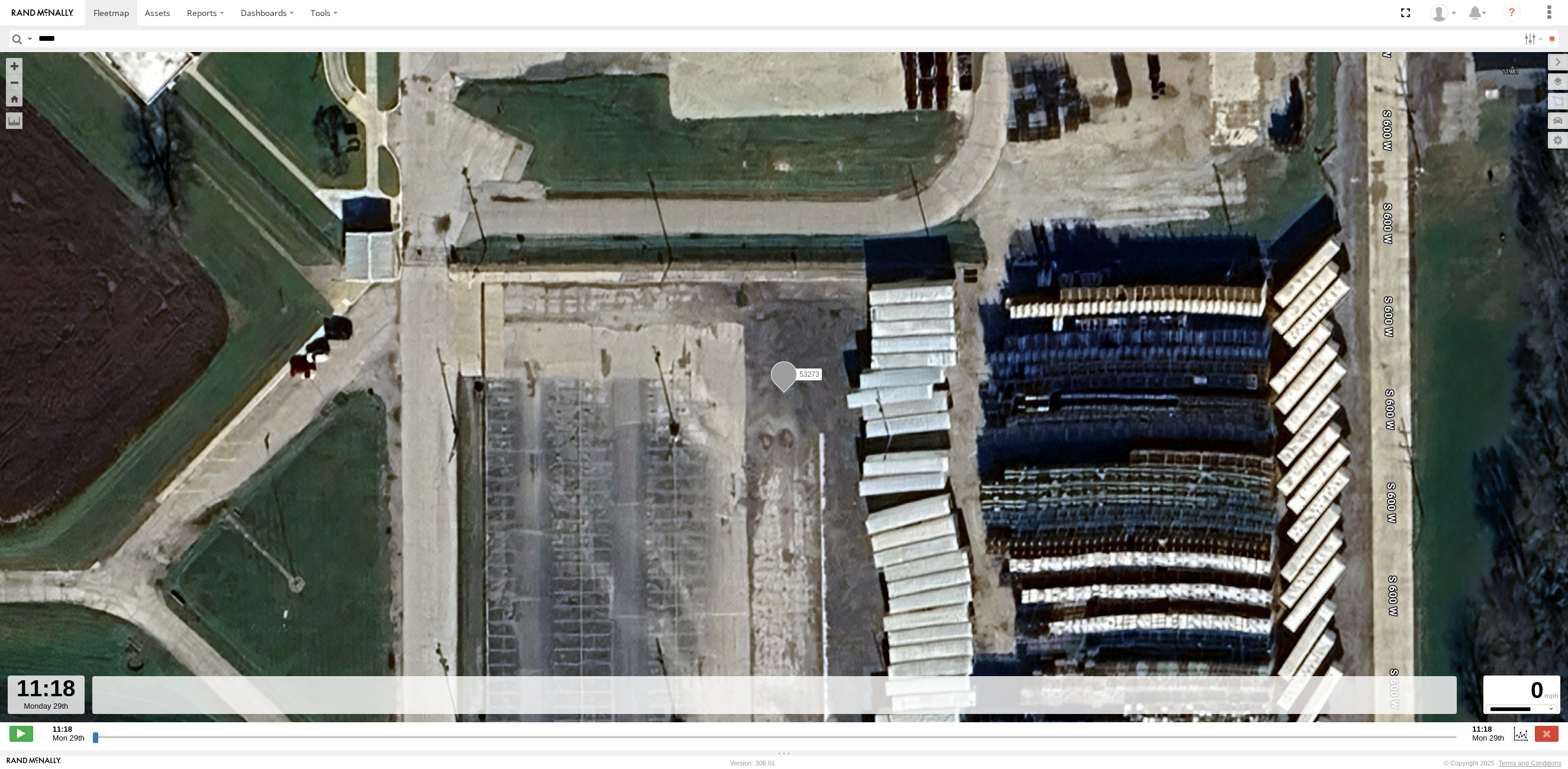
click at [17, 35] on input "button" at bounding box center [17, 39] width 15 height 17
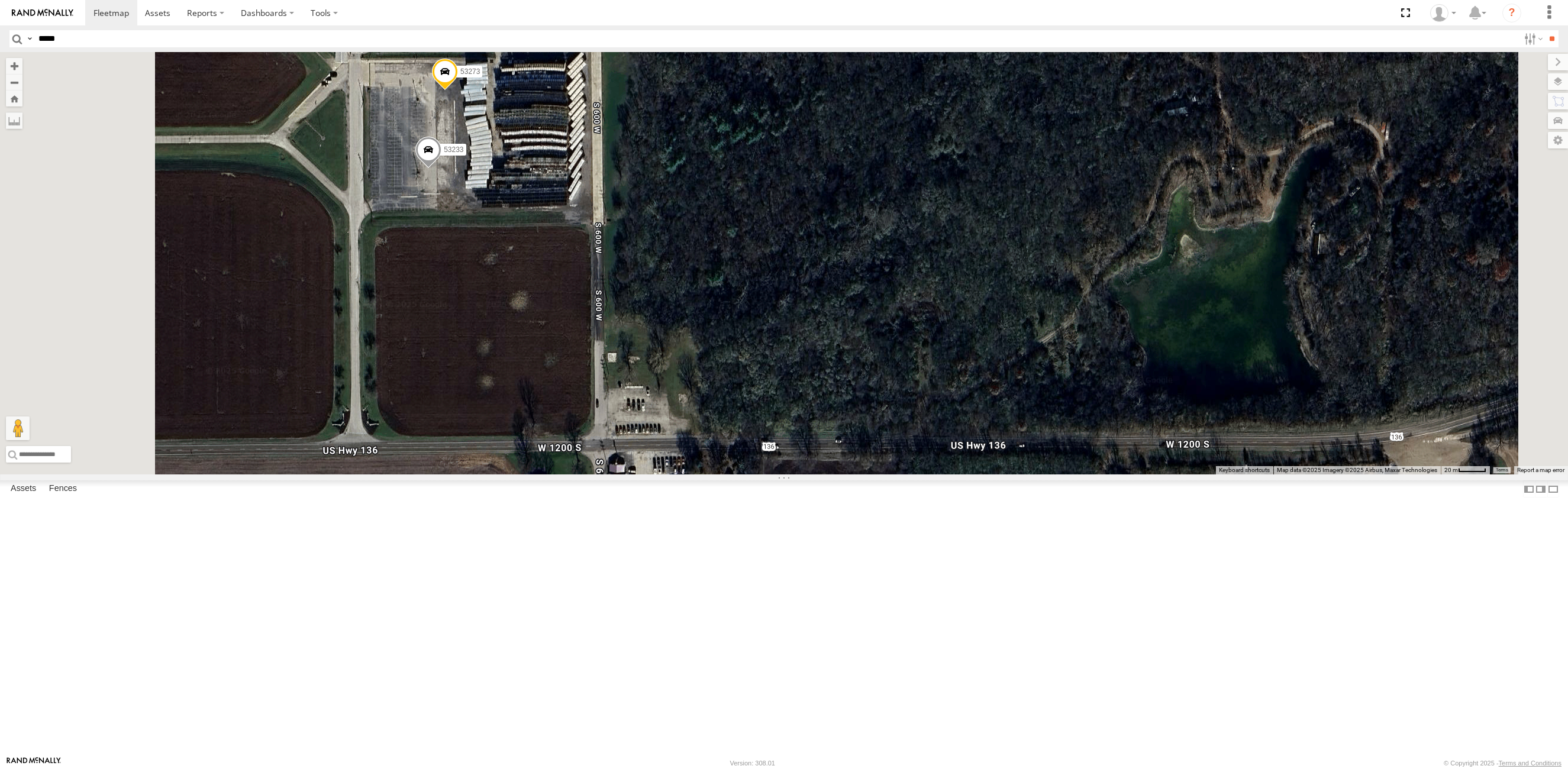
click at [441, 169] on span at bounding box center [428, 153] width 26 height 32
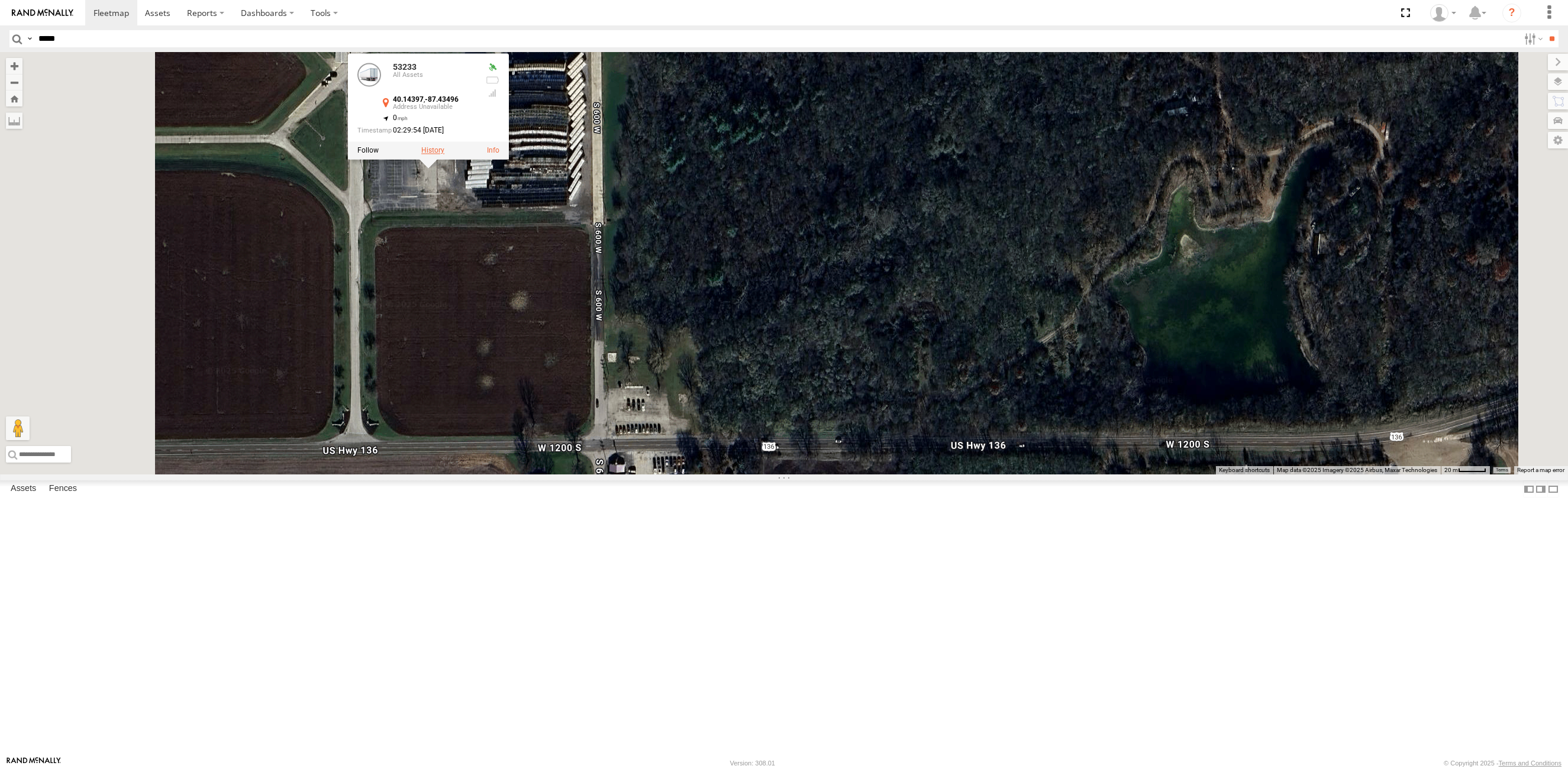
click at [445, 155] on label at bounding box center [433, 150] width 23 height 8
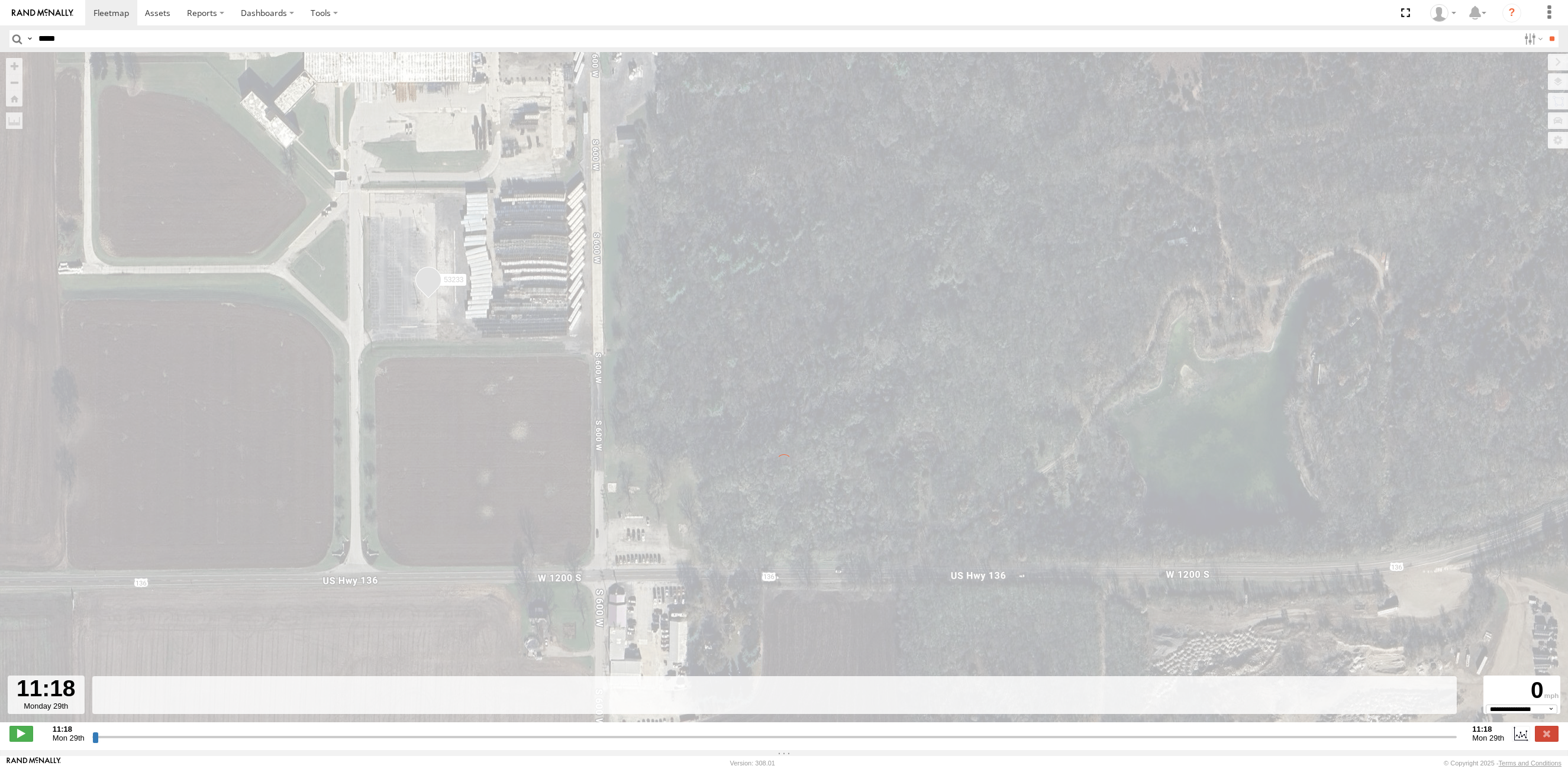
type input "**********"
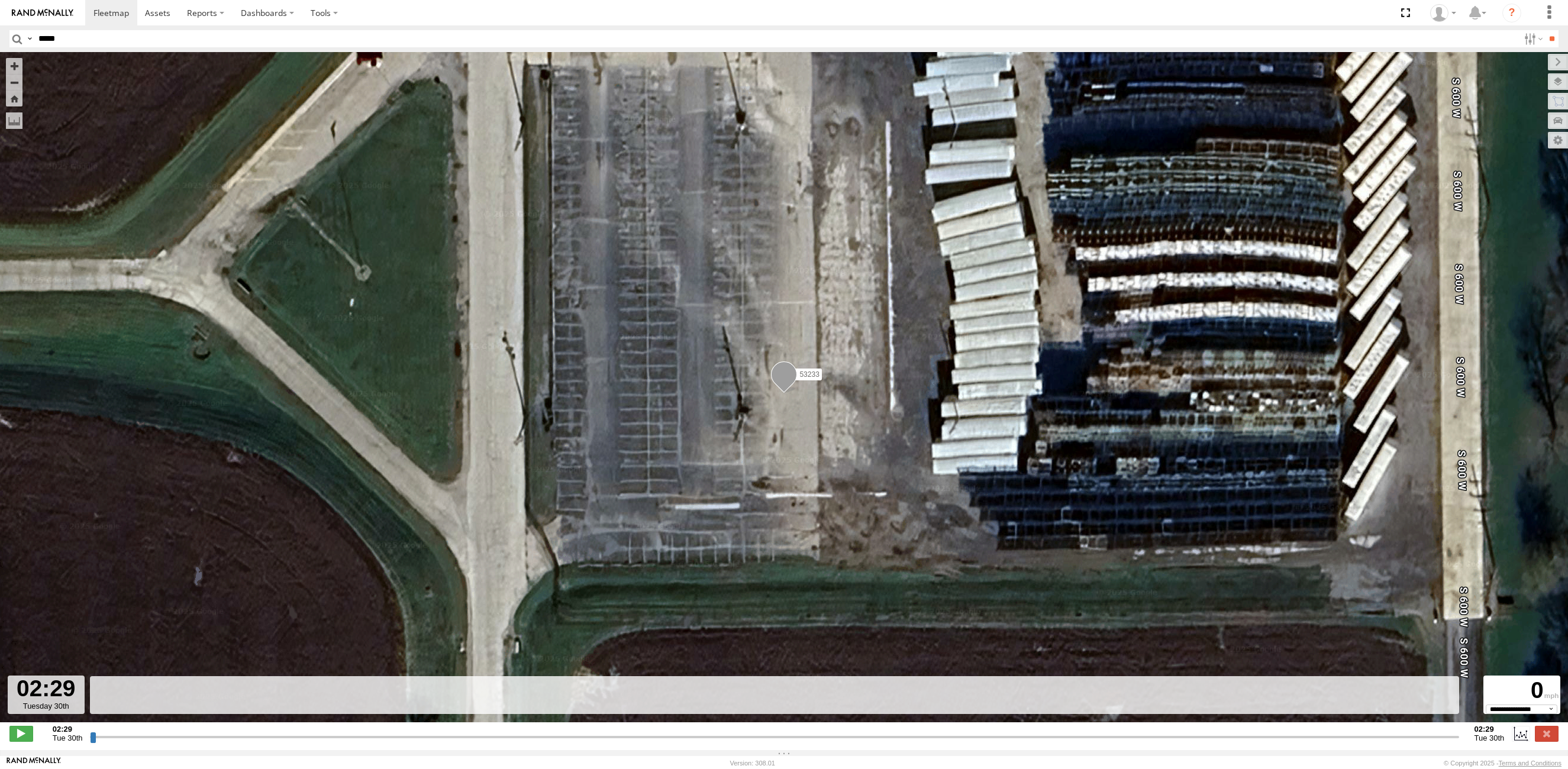
click at [18, 34] on input "button" at bounding box center [17, 39] width 15 height 17
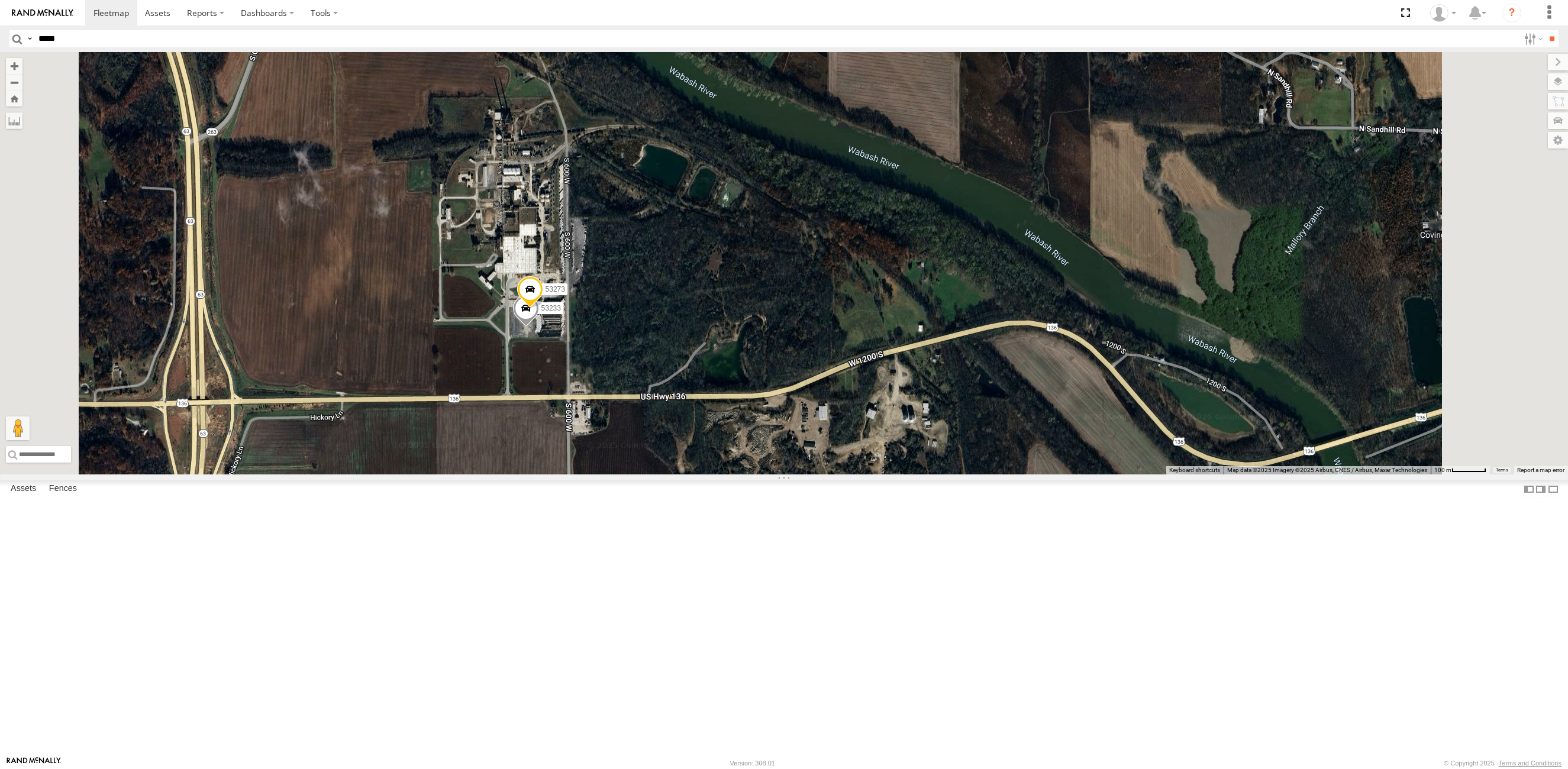
drag, startPoint x: 678, startPoint y: 329, endPoint x: 675, endPoint y: 360, distance: 31.1
click at [675, 360] on div "53233 53273" at bounding box center [784, 263] width 1568 height 423
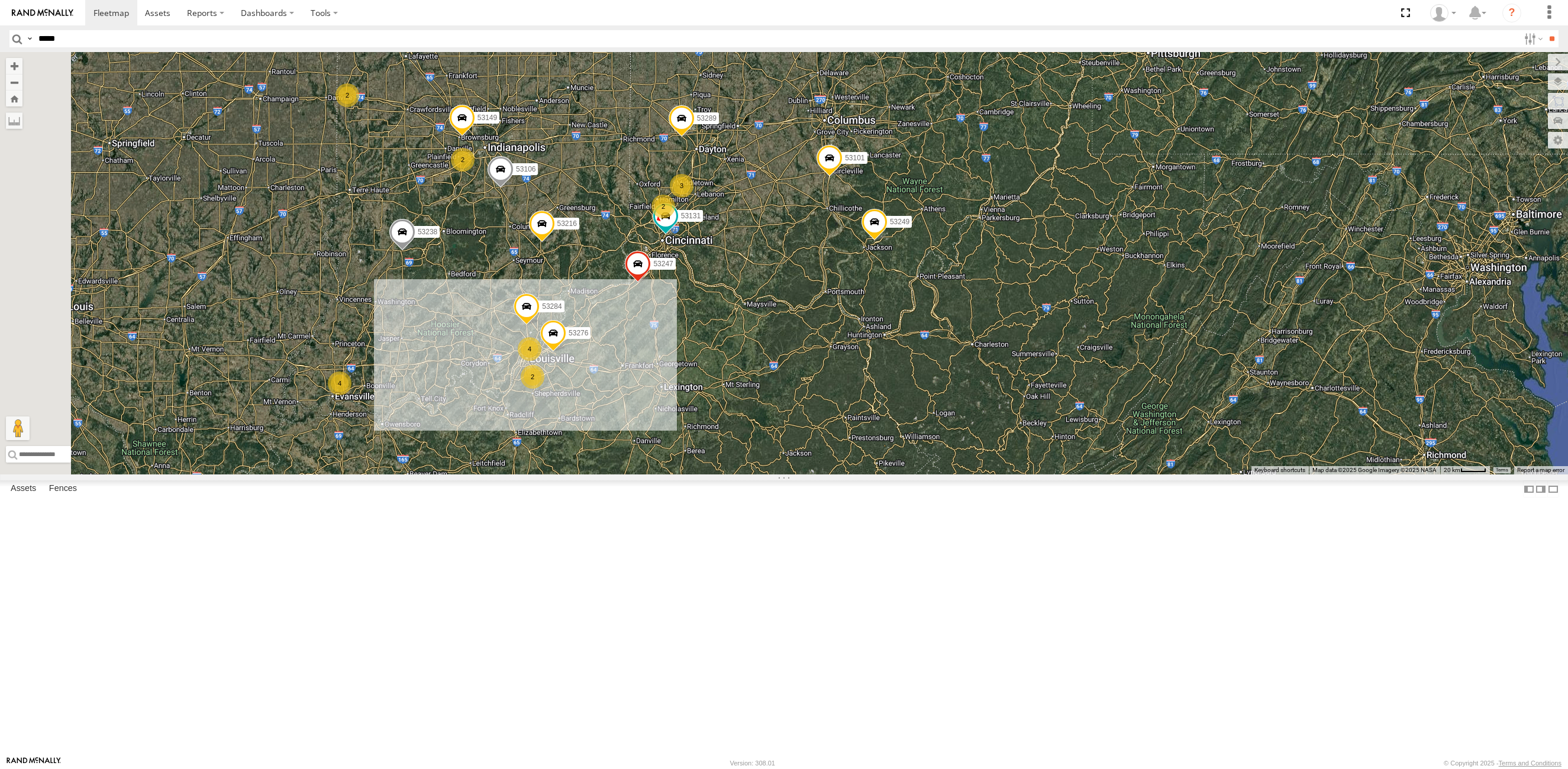
drag, startPoint x: 639, startPoint y: 476, endPoint x: 646, endPoint y: 496, distance: 21.2
click at [646, 475] on div "53276 53284 53216 53247 53131 53238 53249 4 53106 2 53149 4 3 3 2 2 53101 53289…" at bounding box center [784, 263] width 1568 height 423
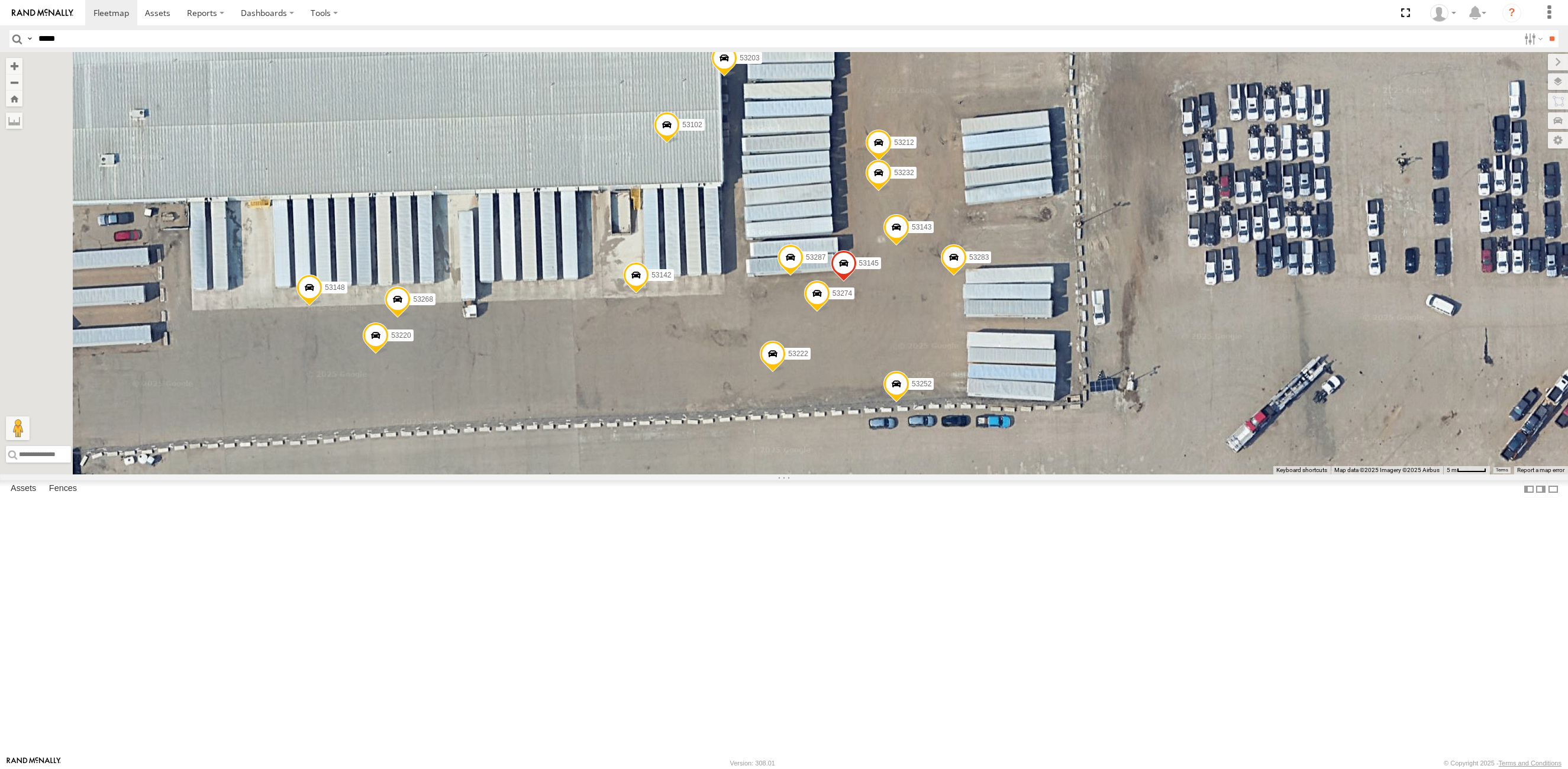
drag, startPoint x: 1011, startPoint y: 303, endPoint x: 1077, endPoint y: 445, distance: 156.6
click at [1077, 445] on div "53216 53106 53230 53247 53131 53103 53101 53238 53289 53249 53218 53140 53284 5…" at bounding box center [784, 263] width 1568 height 423
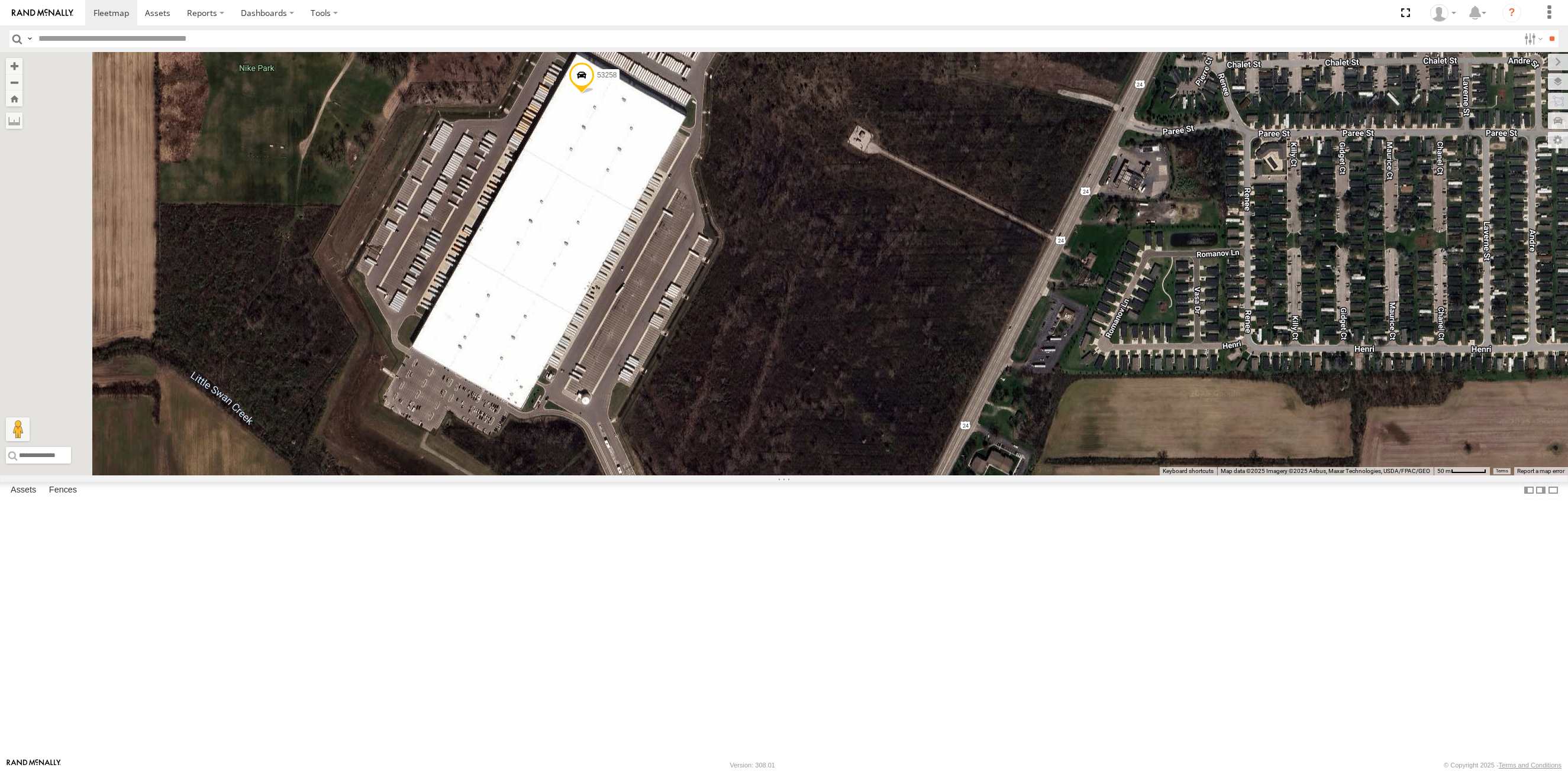
select select "**********"
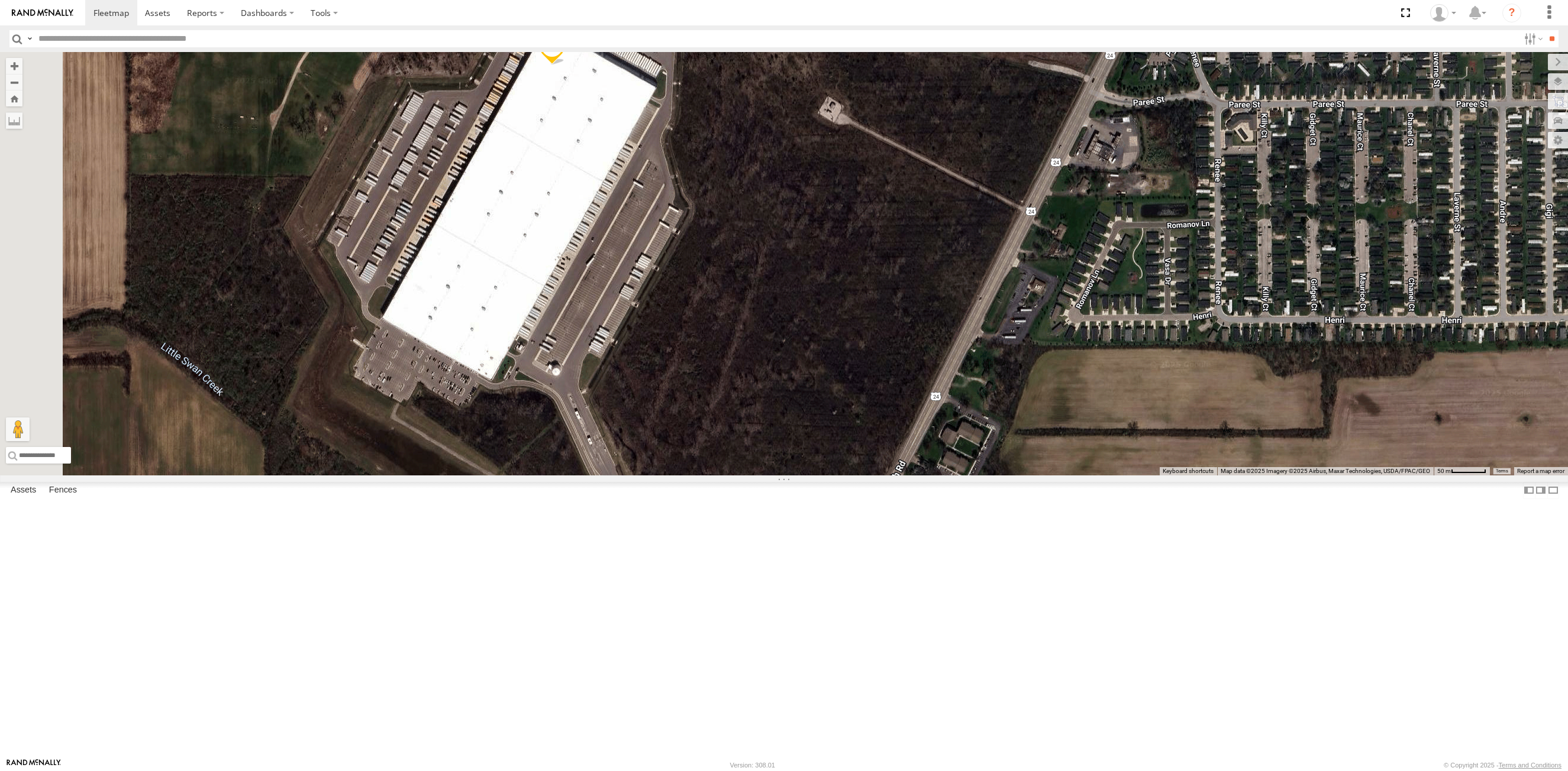
click at [671, 295] on div "53215 53234 53251 53151 53213 53258 53257 53269 53253 53211 53280 53152" at bounding box center [784, 264] width 1568 height 424
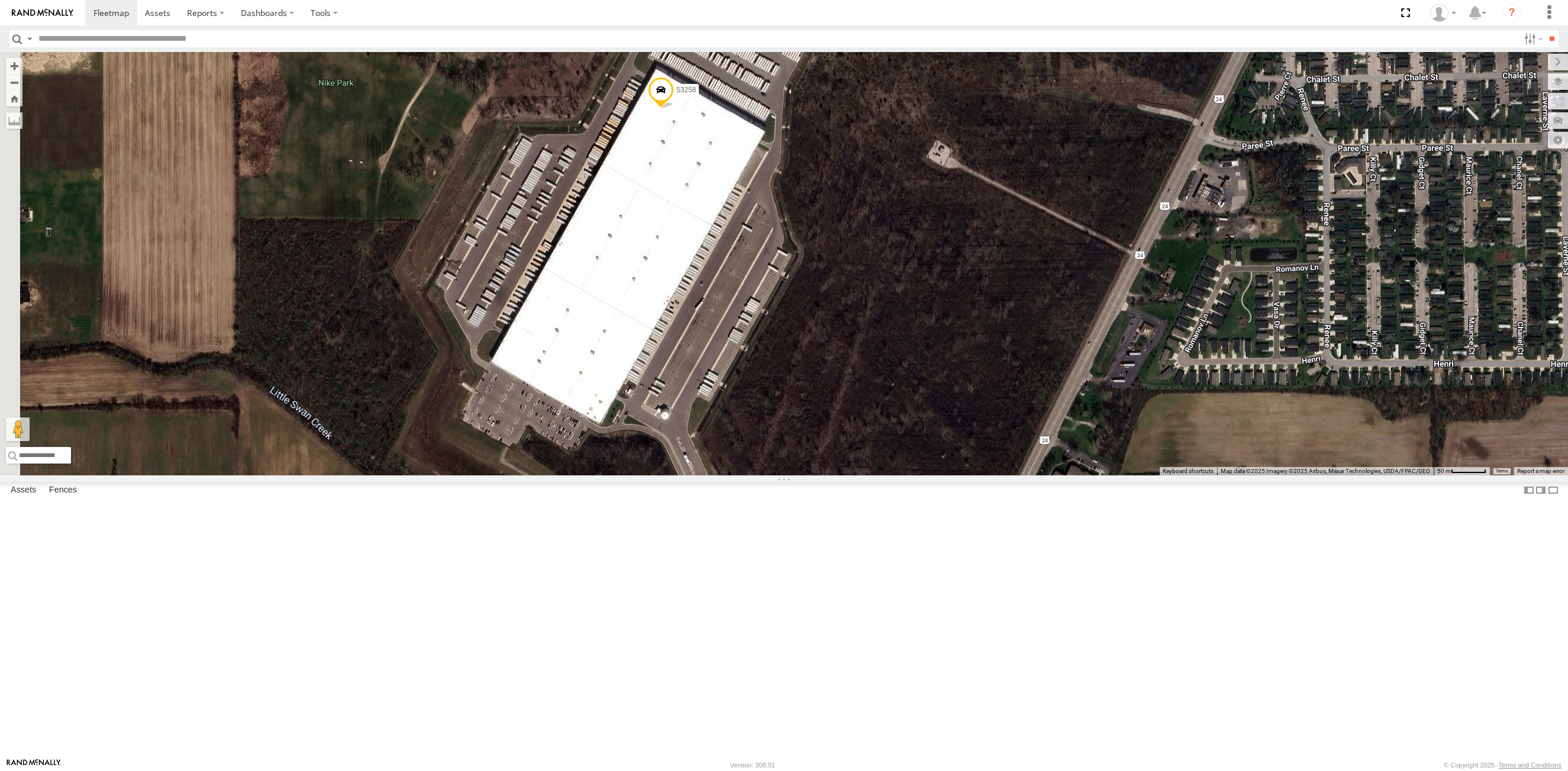
drag, startPoint x: 697, startPoint y: 299, endPoint x: 807, endPoint y: 343, distance: 118.5
click at [807, 343] on div "53258" at bounding box center [784, 264] width 1568 height 424
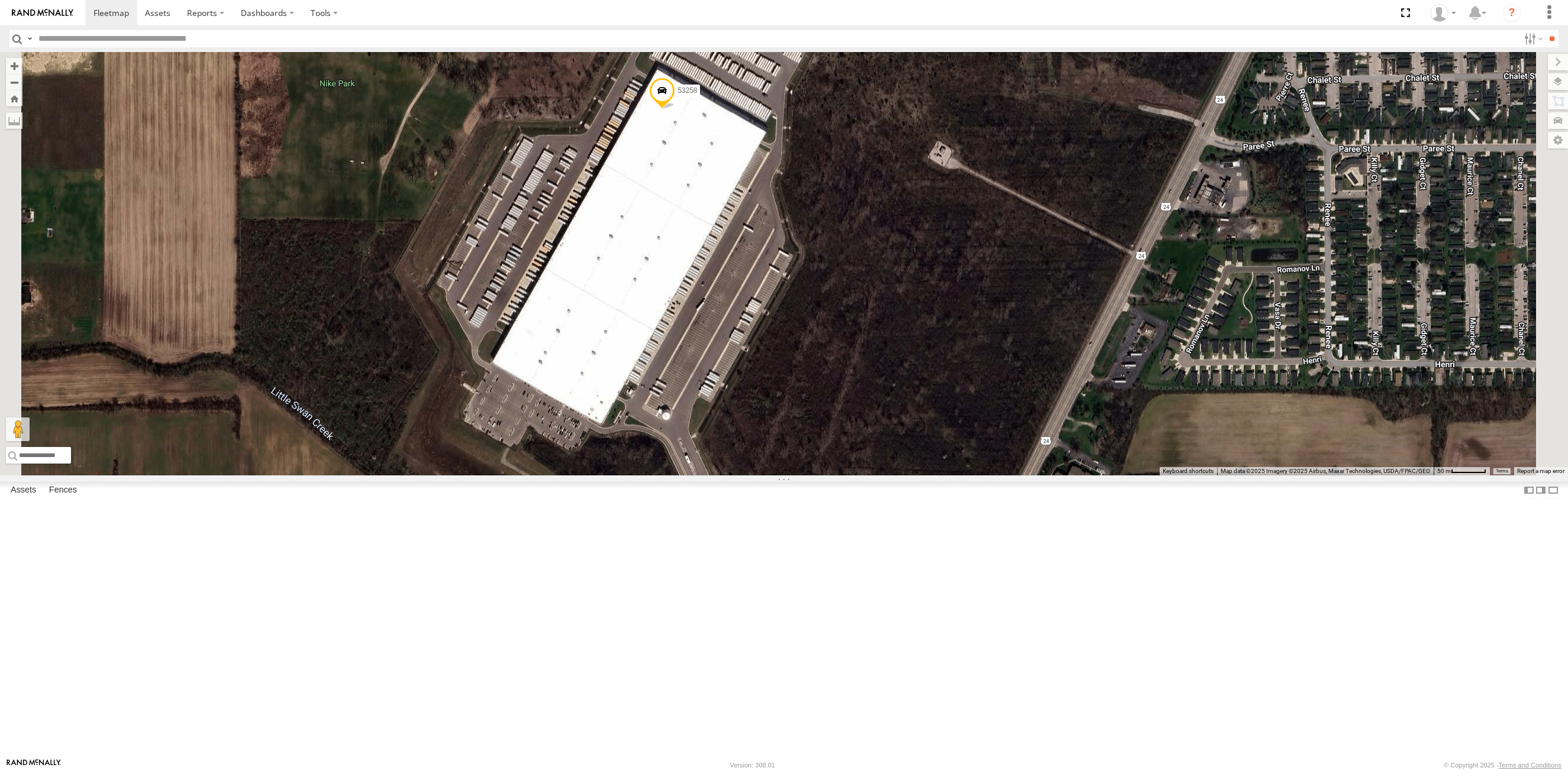
drag, startPoint x: 780, startPoint y: 411, endPoint x: 788, endPoint y: 408, distance: 8.5
click at [788, 408] on div "53258" at bounding box center [784, 264] width 1568 height 424
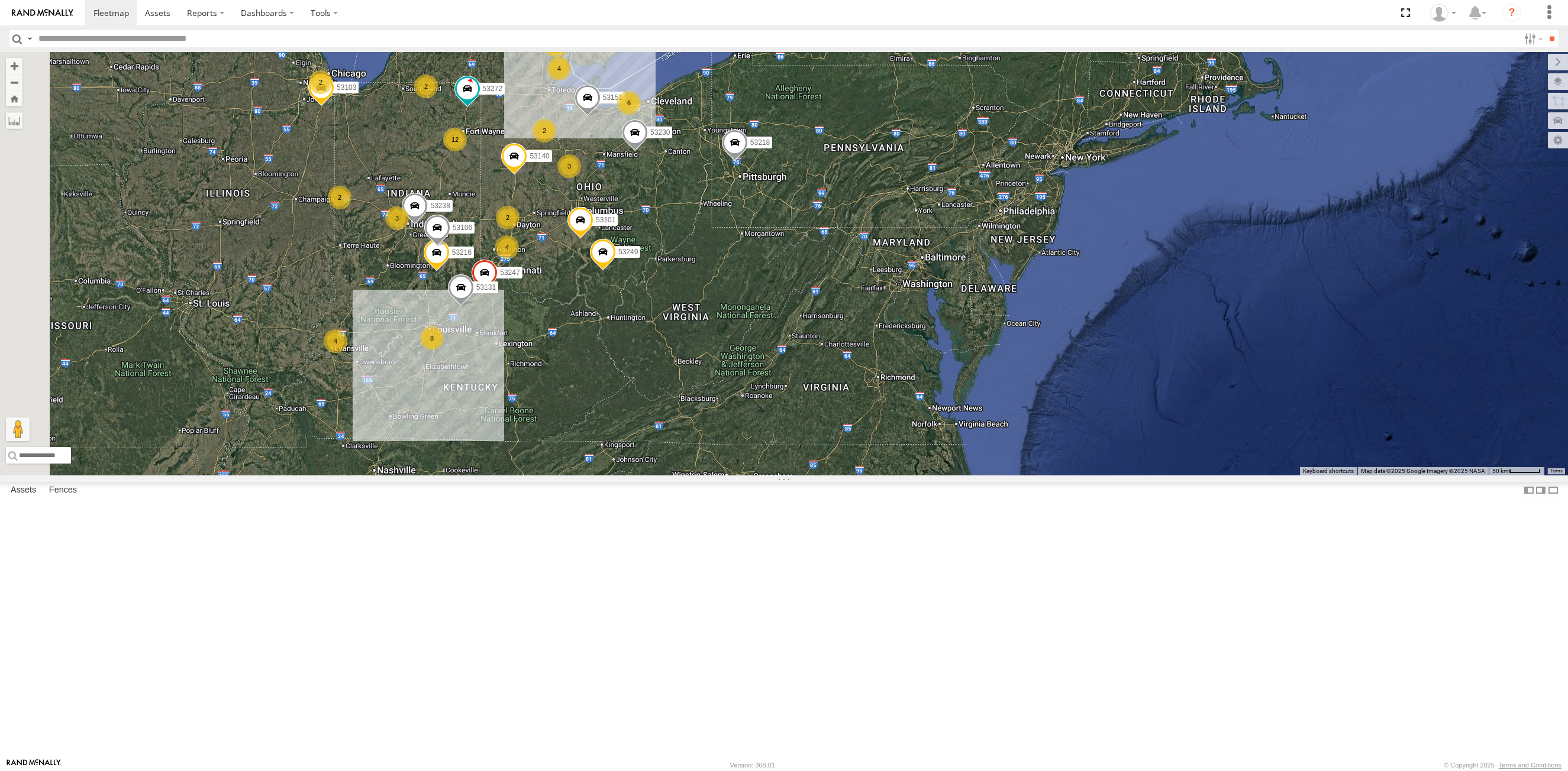
drag, startPoint x: 558, startPoint y: 585, endPoint x: 733, endPoint y: 466, distance: 211.6
click at [733, 466] on div "12 4 4 53234 3 11 53216 26 53106 8 53272 53230 3 53247 2 3 53131 2 6 4 53151 2 …" at bounding box center [784, 264] width 1568 height 424
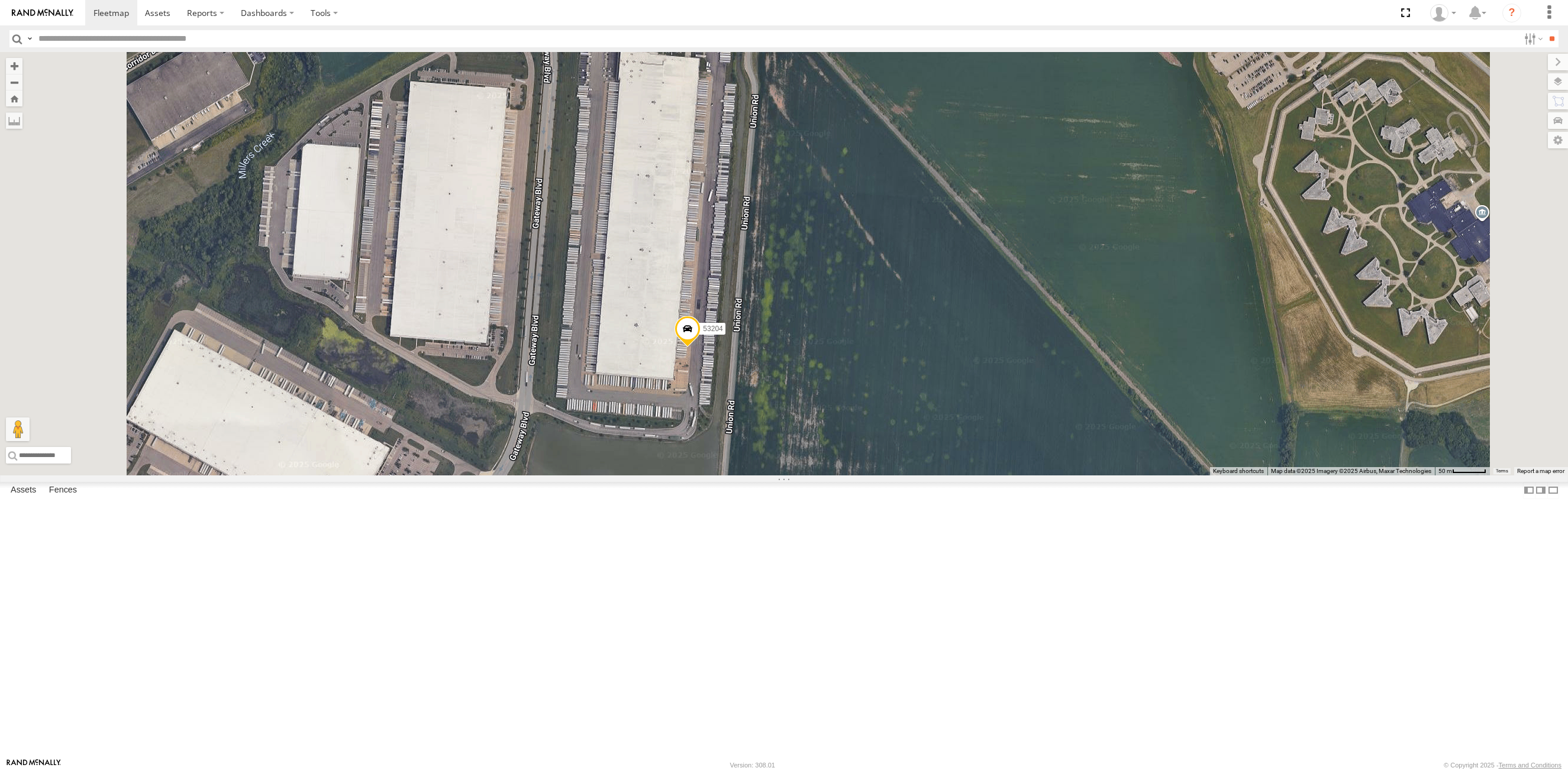
drag, startPoint x: 809, startPoint y: 363, endPoint x: 784, endPoint y: 363, distance: 25.0
click at [784, 363] on div "53234 53216 53106 53272 53230 53247 53131 53151 53103 53101 53238 53249 53218 5…" at bounding box center [784, 264] width 1568 height 424
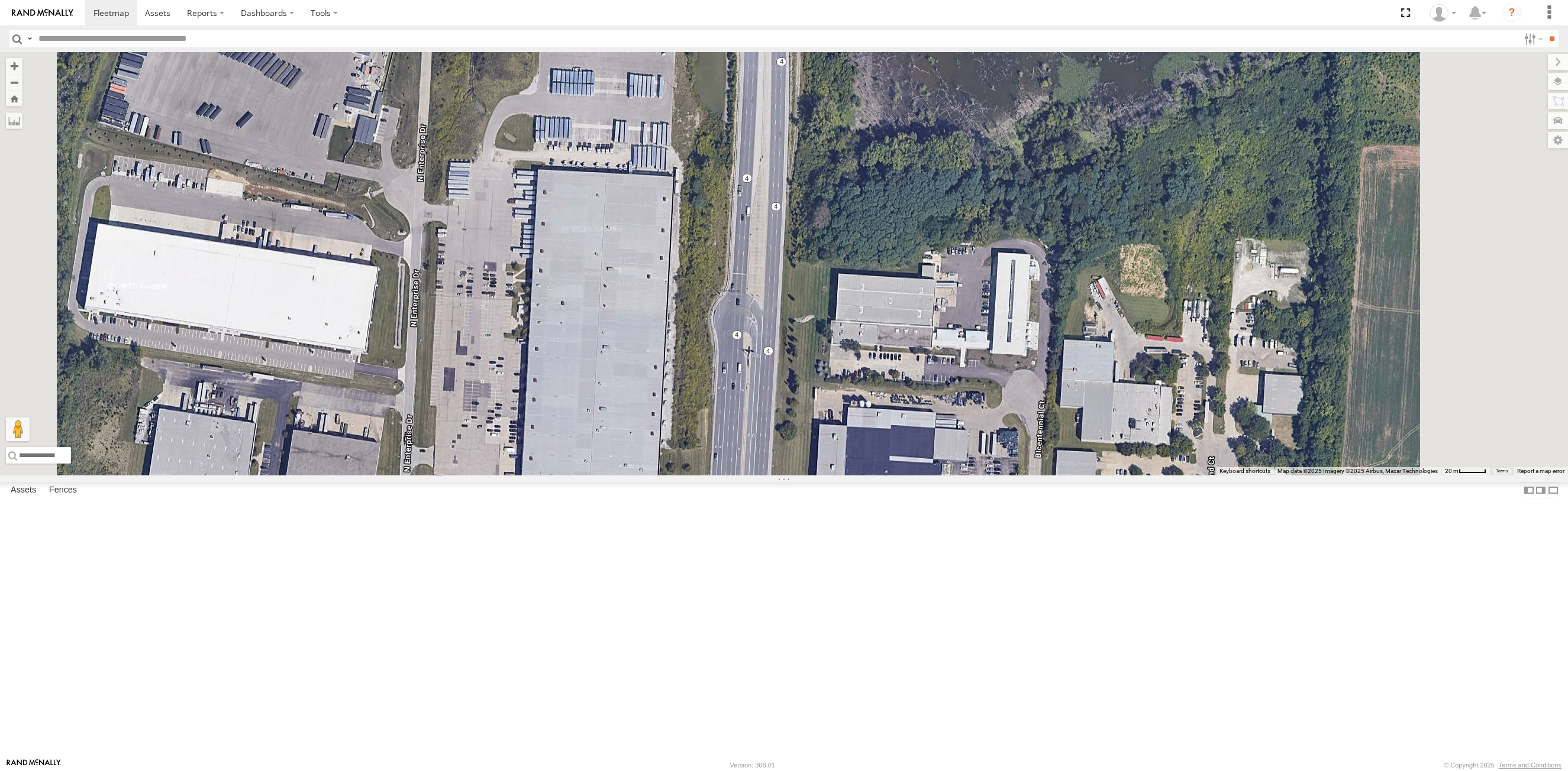
drag, startPoint x: 780, startPoint y: 515, endPoint x: 783, endPoint y: 502, distance: 13.3
click at [783, 476] on div "53234 53216 53106 53272 53230 53247 53131 53151 53103 53101 53238 53249 53218 5…" at bounding box center [784, 264] width 1568 height 424
